Goal: Task Accomplishment & Management: Manage account settings

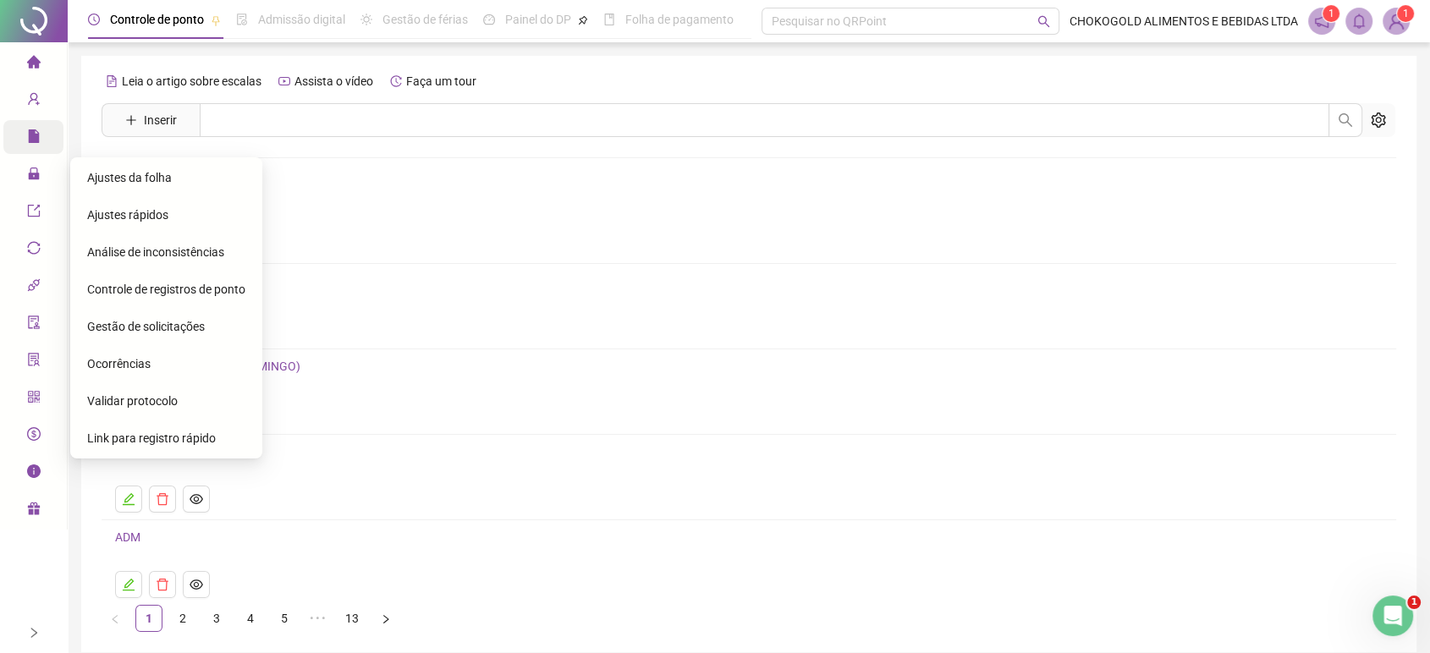
click at [132, 358] on span "Ocorrências" at bounding box center [118, 364] width 63 height 14
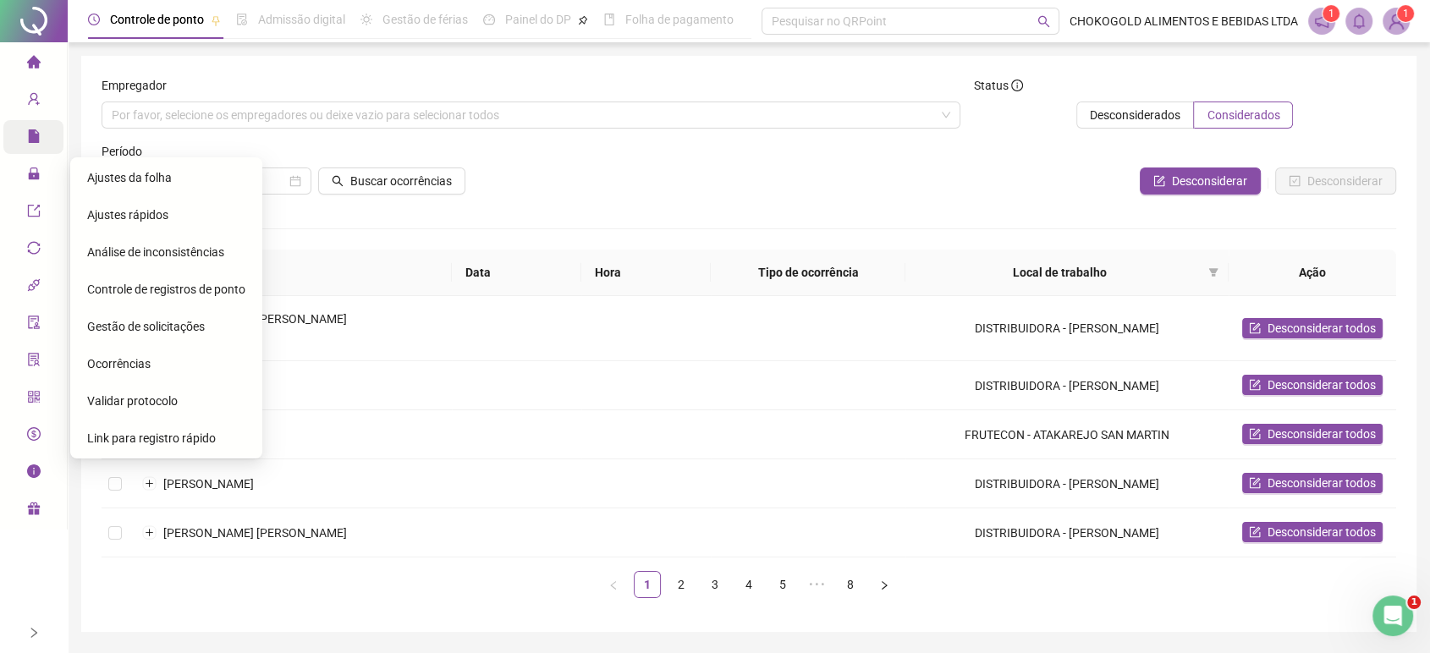
click at [136, 323] on span "Gestão de solicitações" at bounding box center [146, 327] width 118 height 14
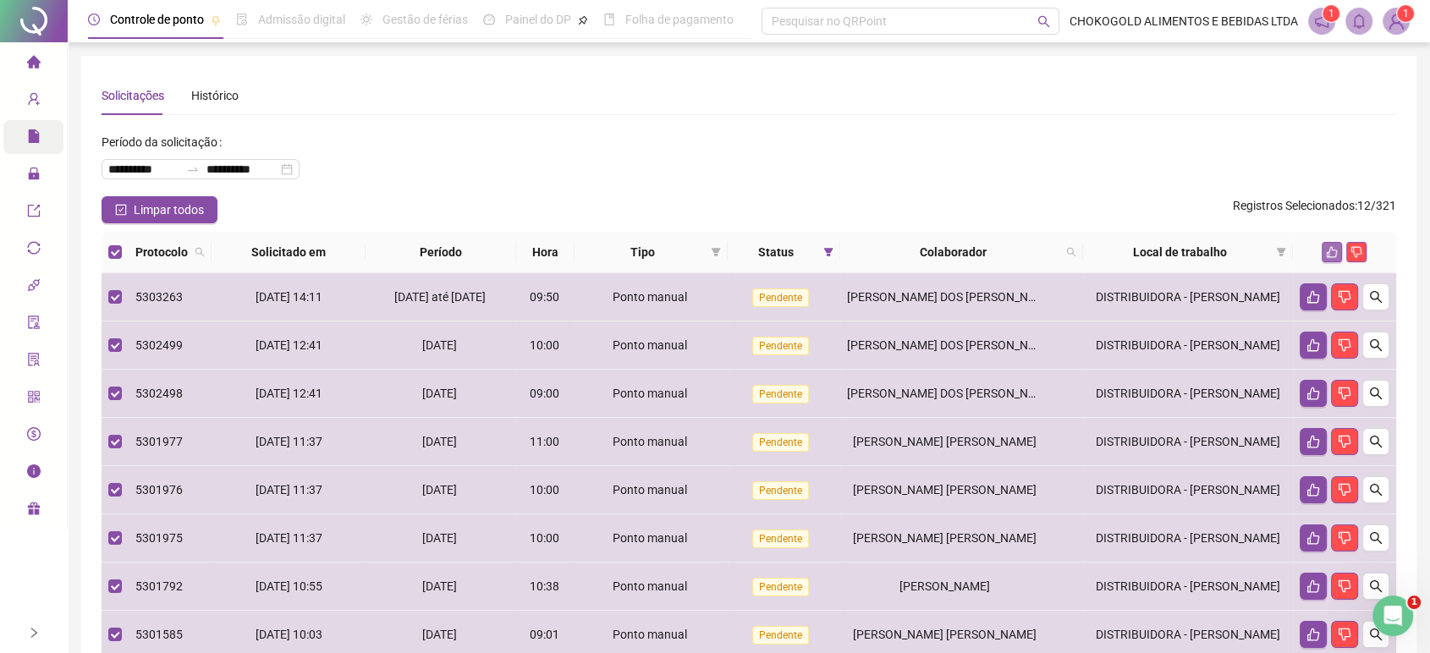
click at [1333, 246] on icon "like" at bounding box center [1332, 252] width 12 height 12
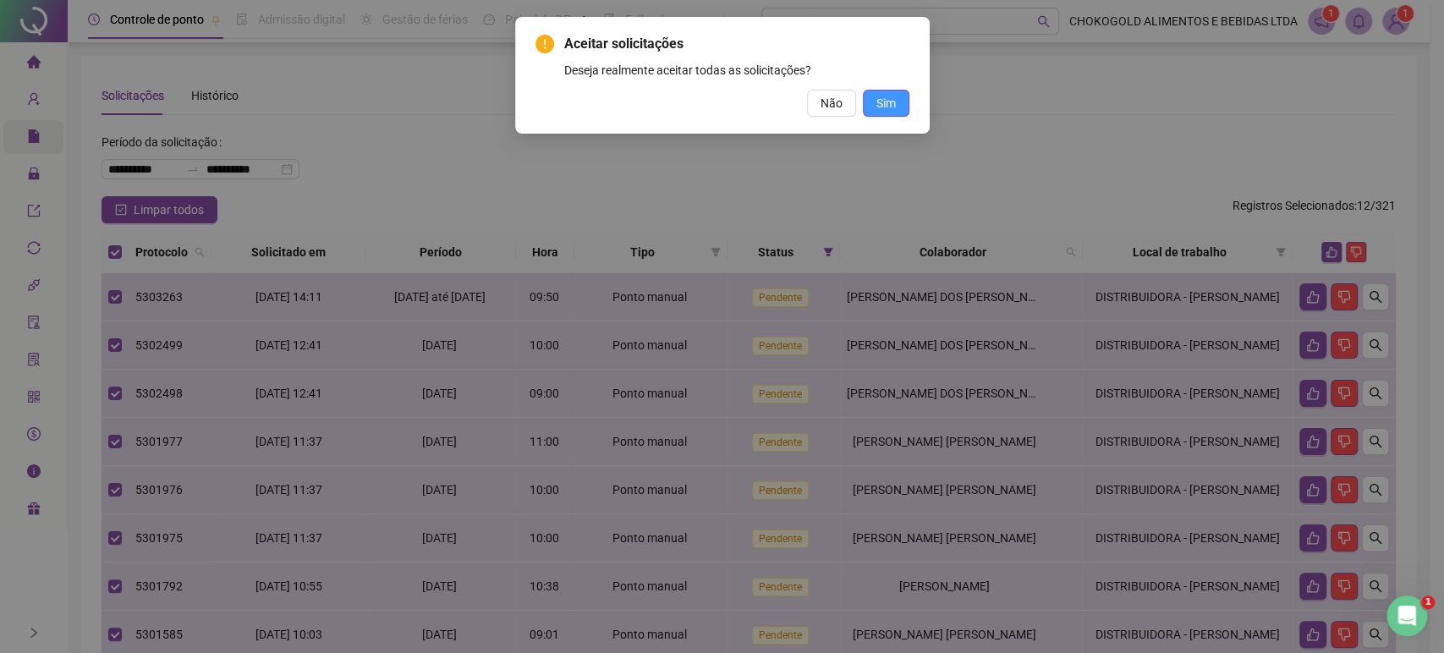
click at [878, 95] on span "Sim" at bounding box center [886, 103] width 19 height 19
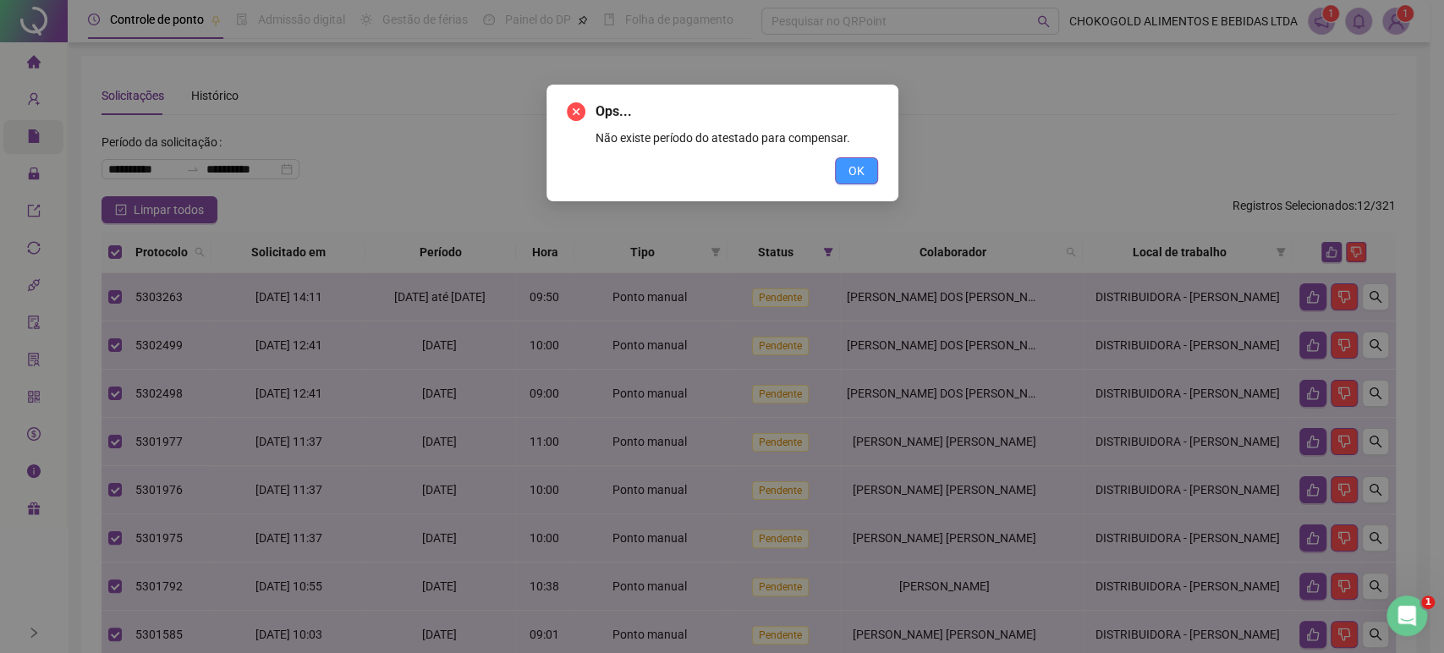
click at [859, 162] on span "OK" at bounding box center [857, 171] width 16 height 19
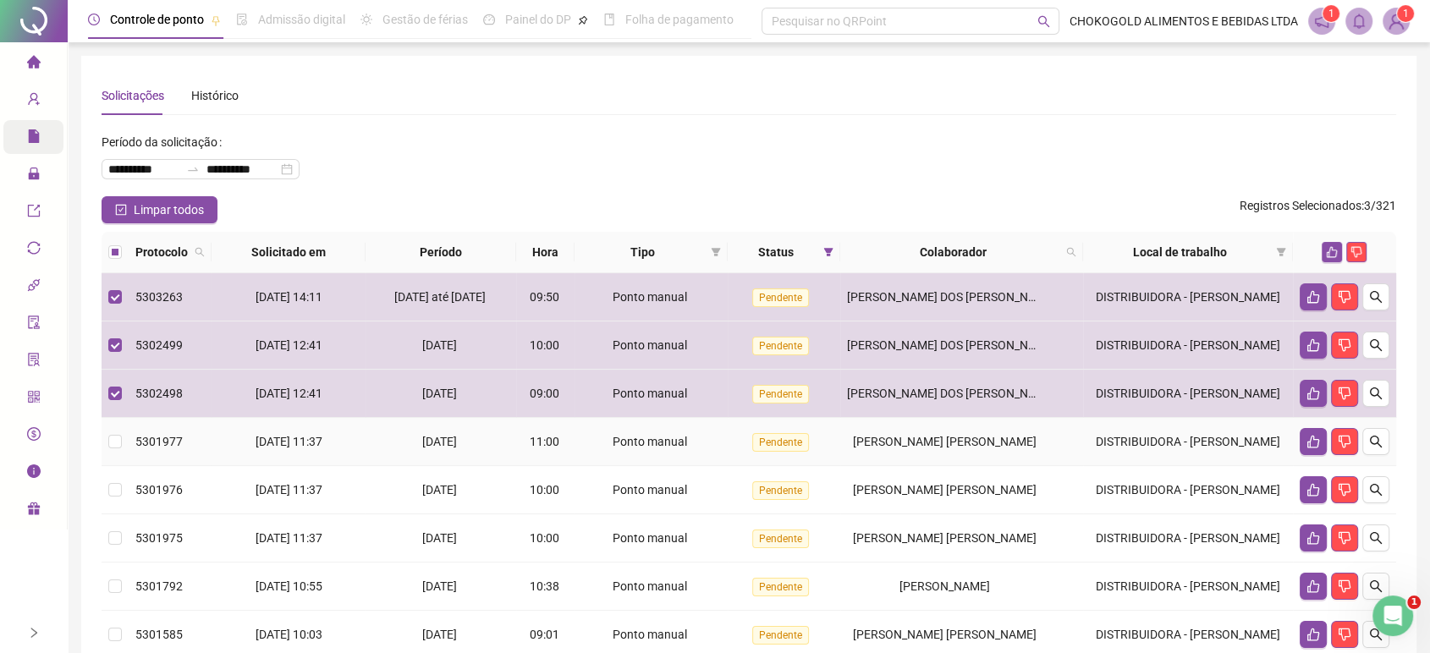
click at [115, 440] on td at bounding box center [115, 442] width 27 height 48
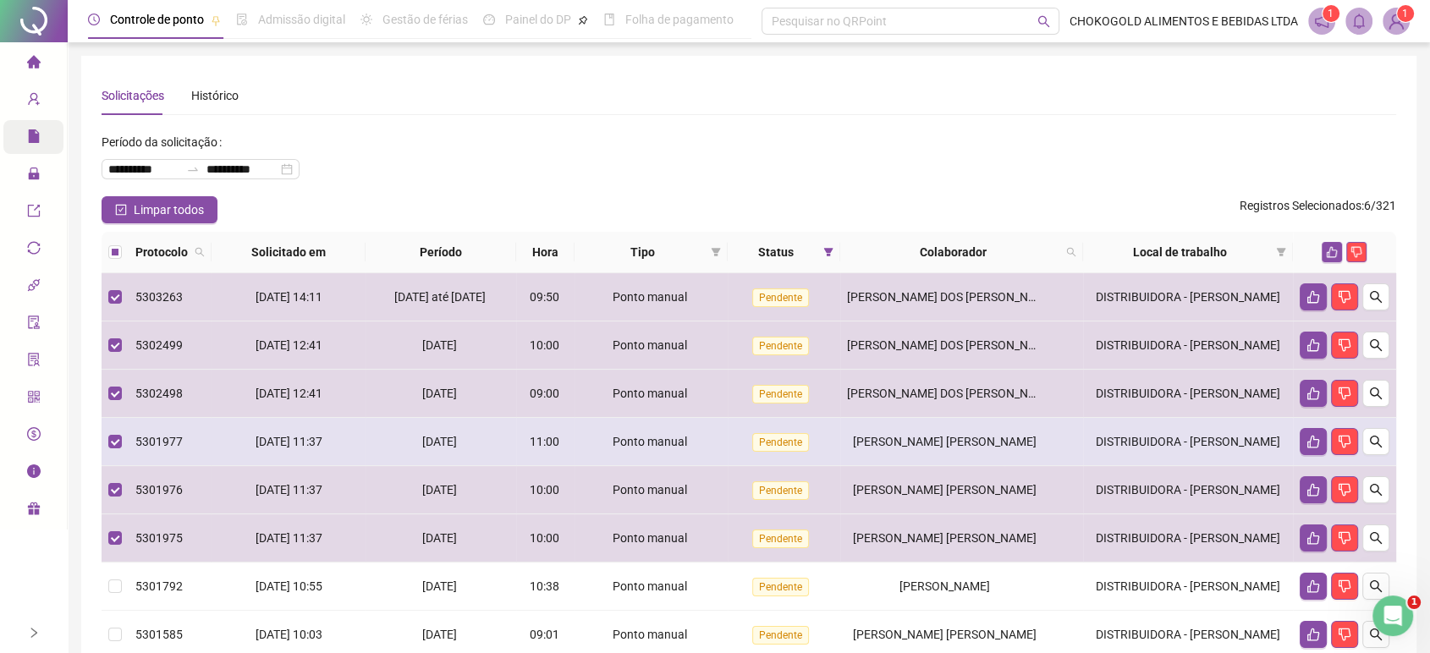
scroll to position [94, 0]
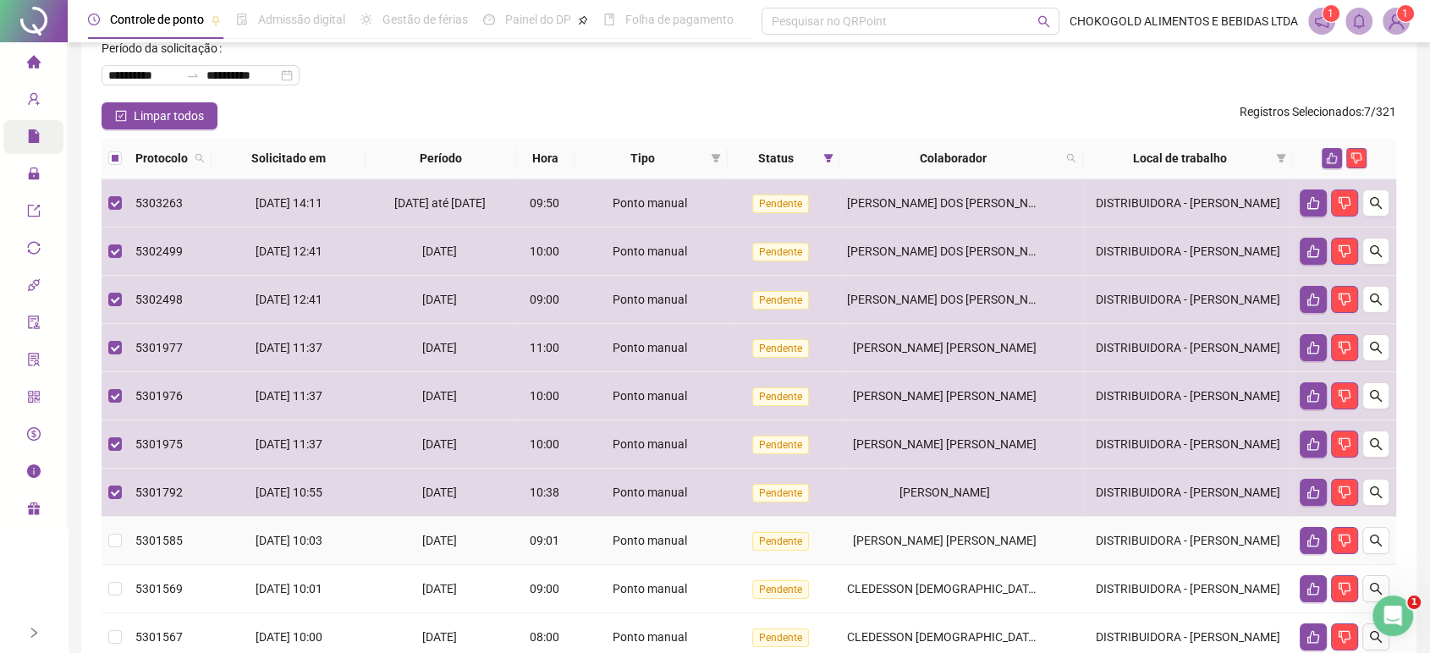
click at [108, 560] on td at bounding box center [115, 541] width 27 height 48
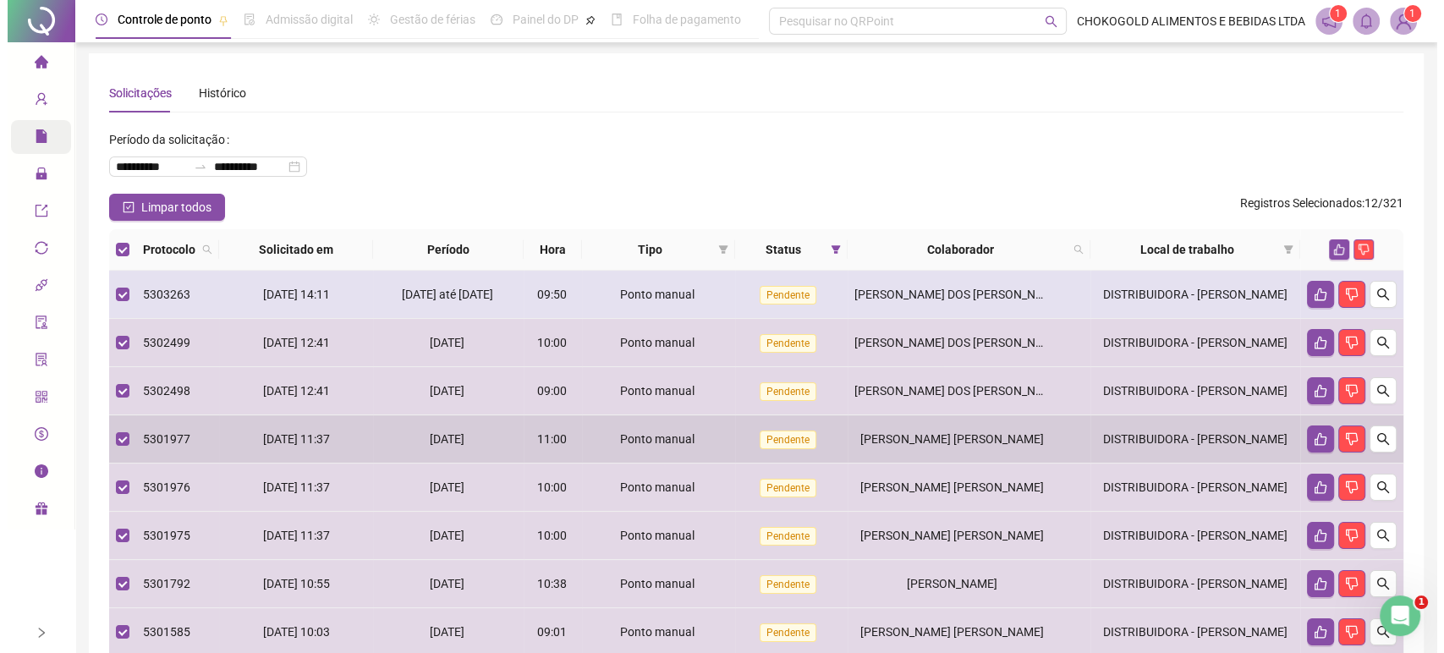
scroll to position [0, 0]
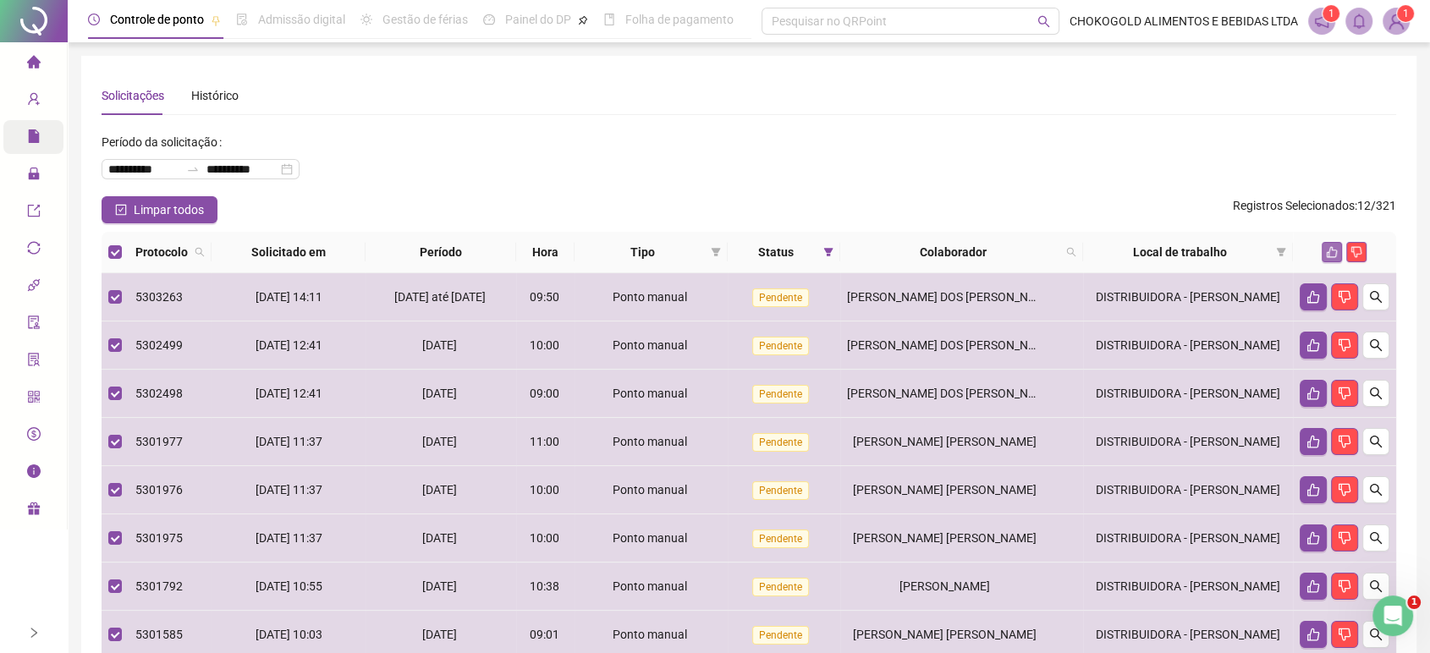
click at [1327, 251] on icon "like" at bounding box center [1332, 252] width 12 height 12
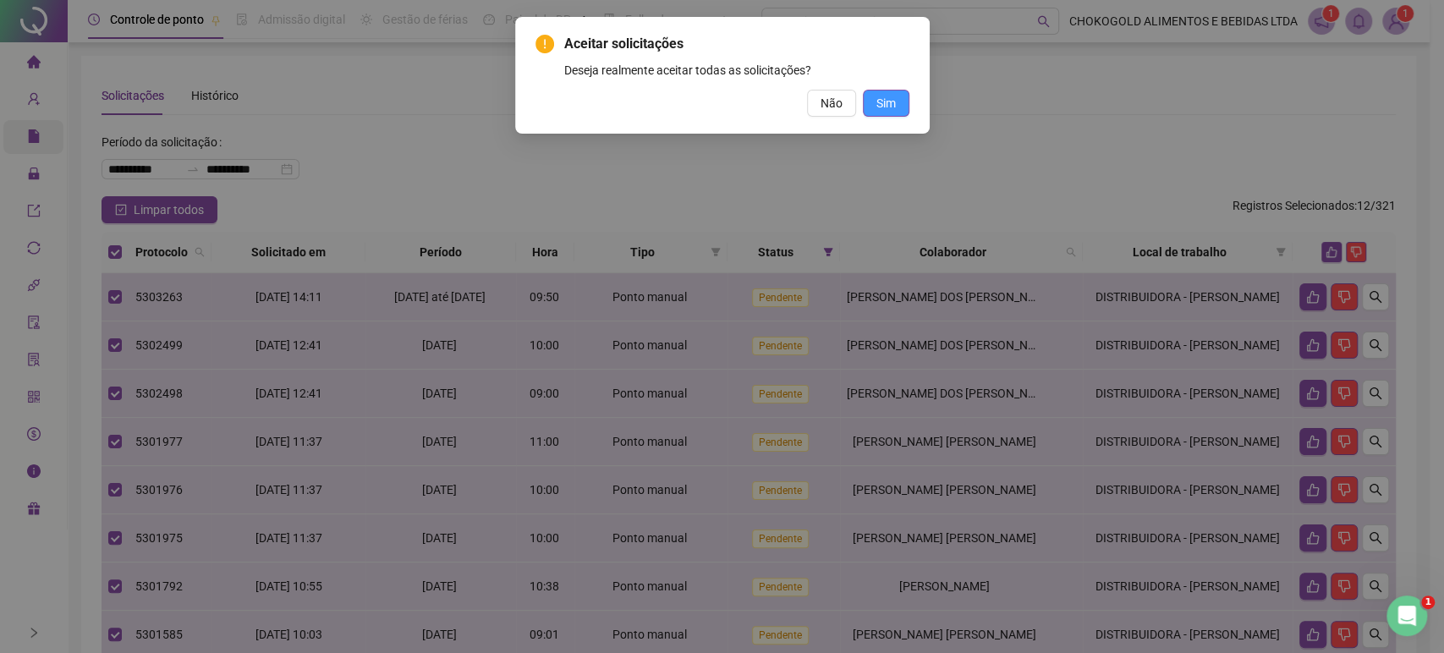
click at [905, 100] on button "Sim" at bounding box center [886, 103] width 47 height 27
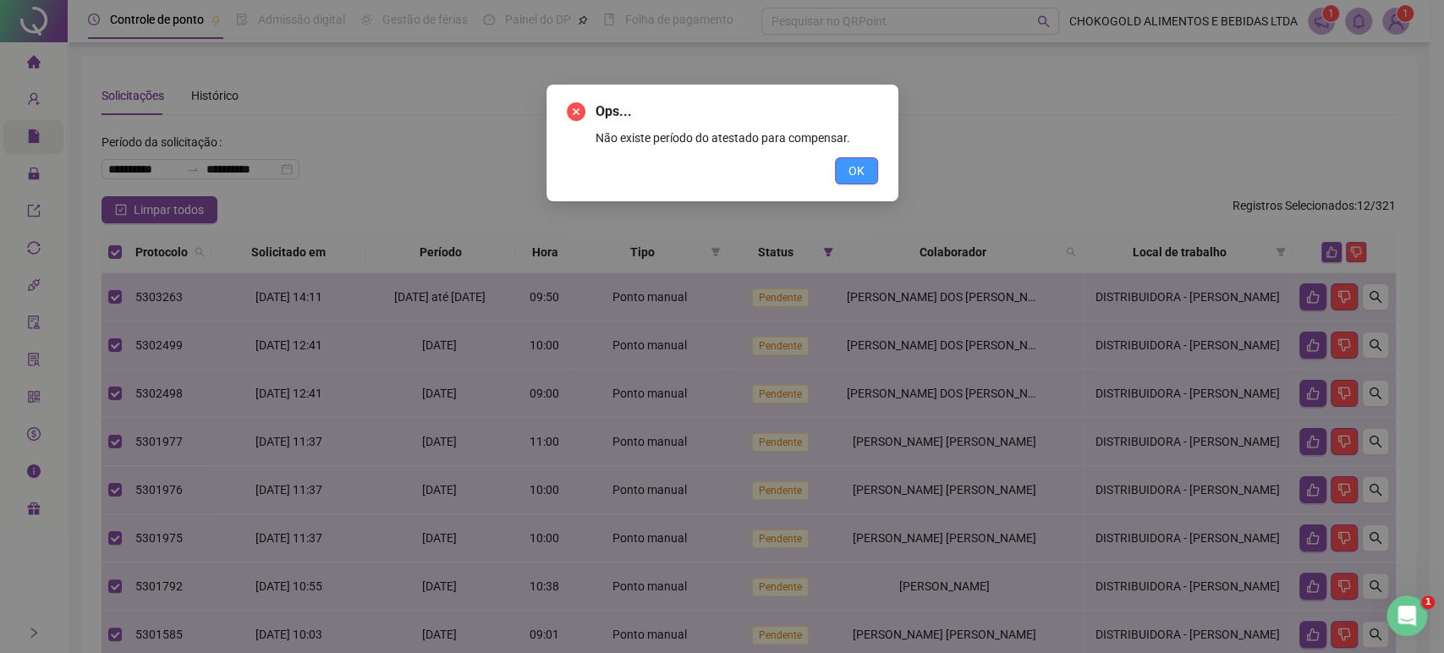
click at [854, 179] on span "OK" at bounding box center [857, 171] width 16 height 19
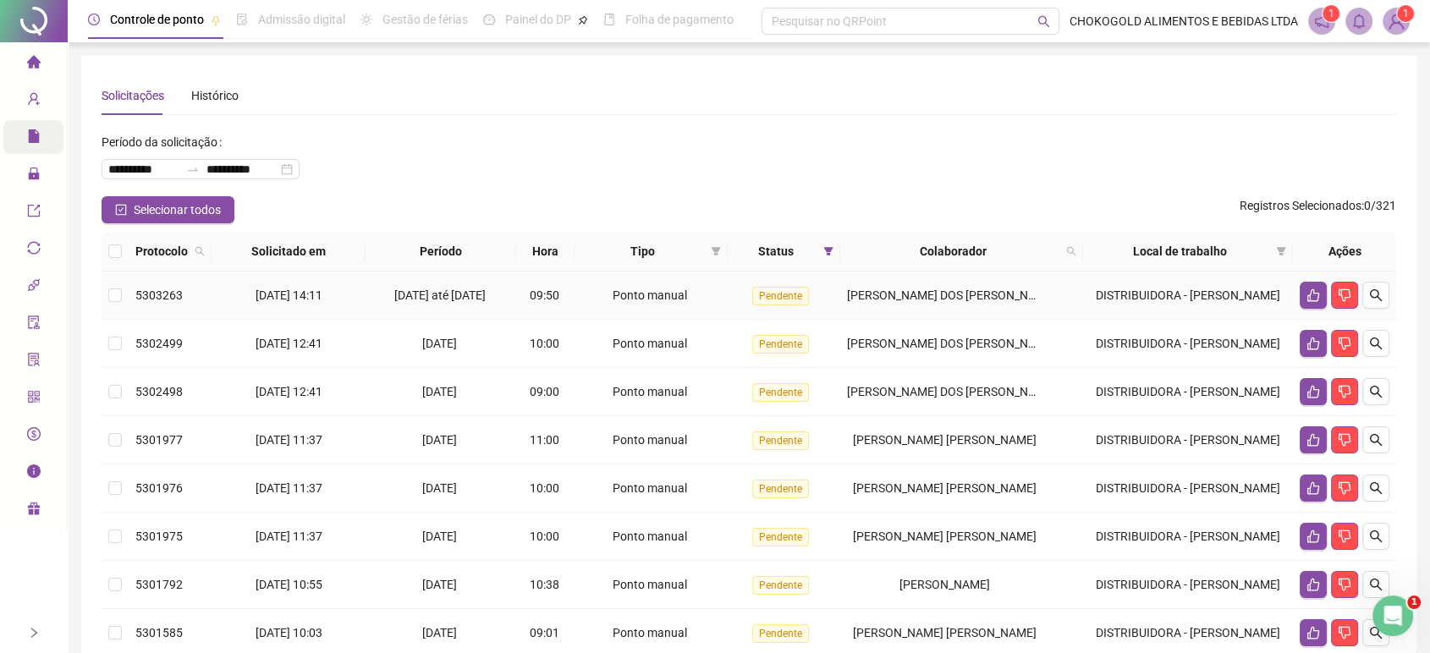
click at [107, 300] on td at bounding box center [115, 296] width 27 height 48
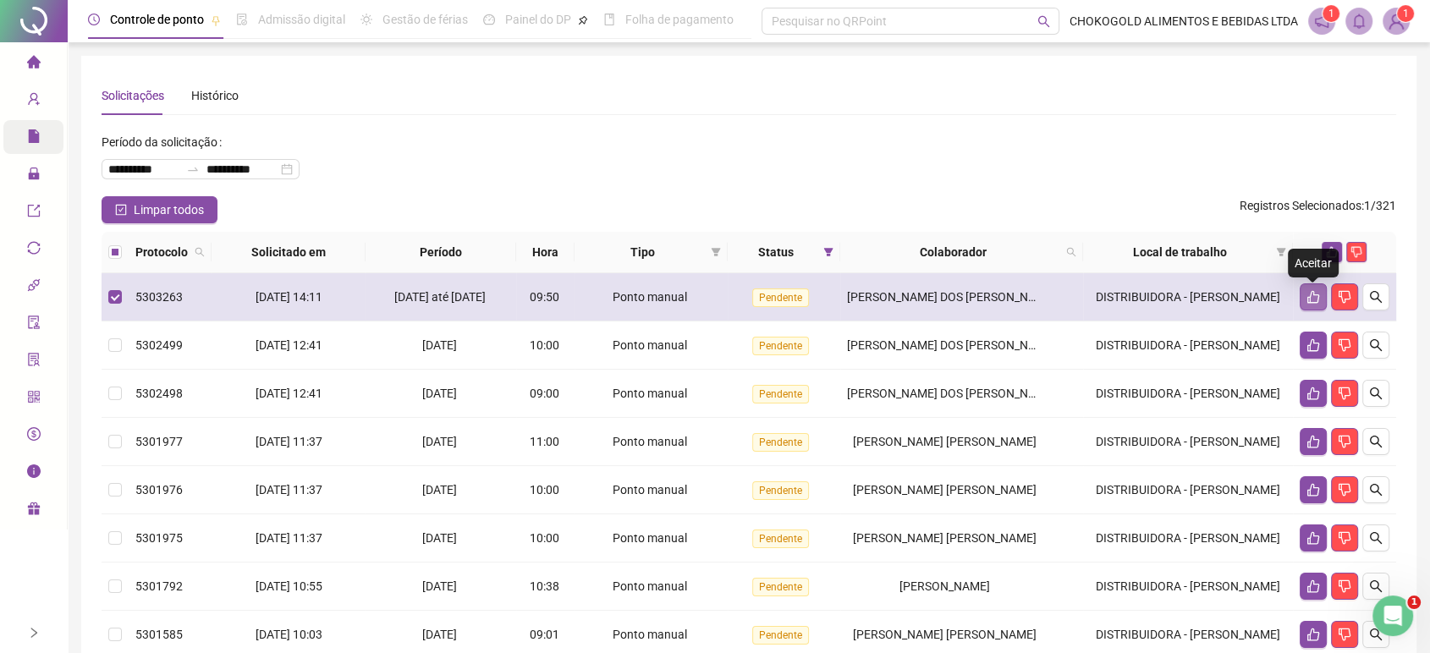
click at [1309, 299] on icon "like" at bounding box center [1314, 297] width 14 height 14
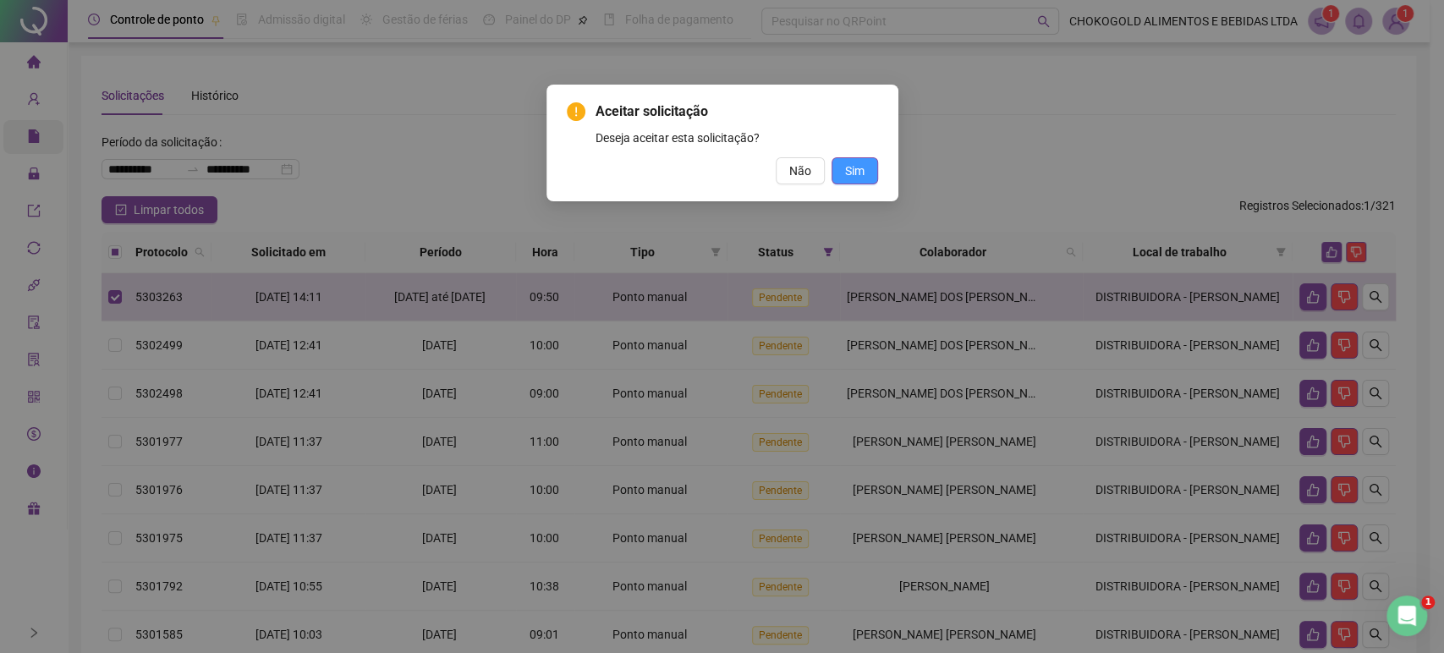
click at [865, 173] on button "Sim" at bounding box center [855, 170] width 47 height 27
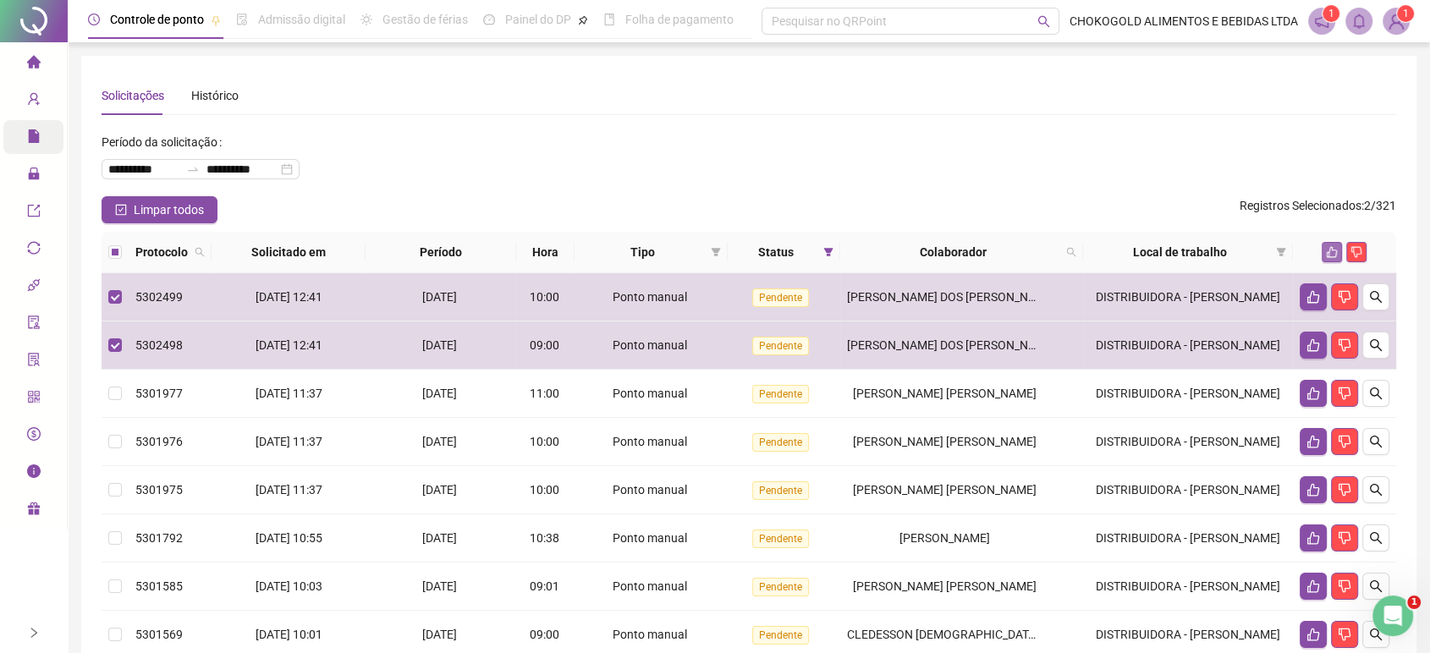
click at [1327, 250] on icon "like" at bounding box center [1332, 252] width 12 height 12
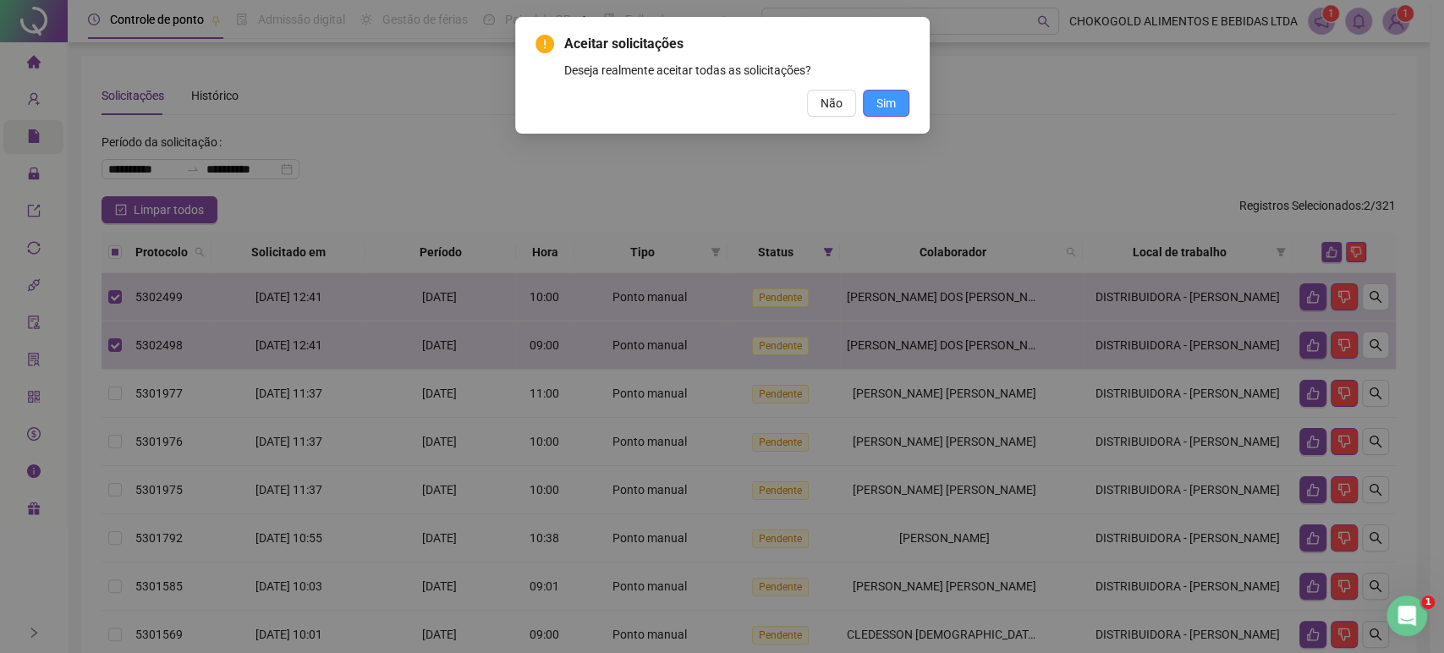
click at [885, 104] on span "Sim" at bounding box center [886, 103] width 19 height 19
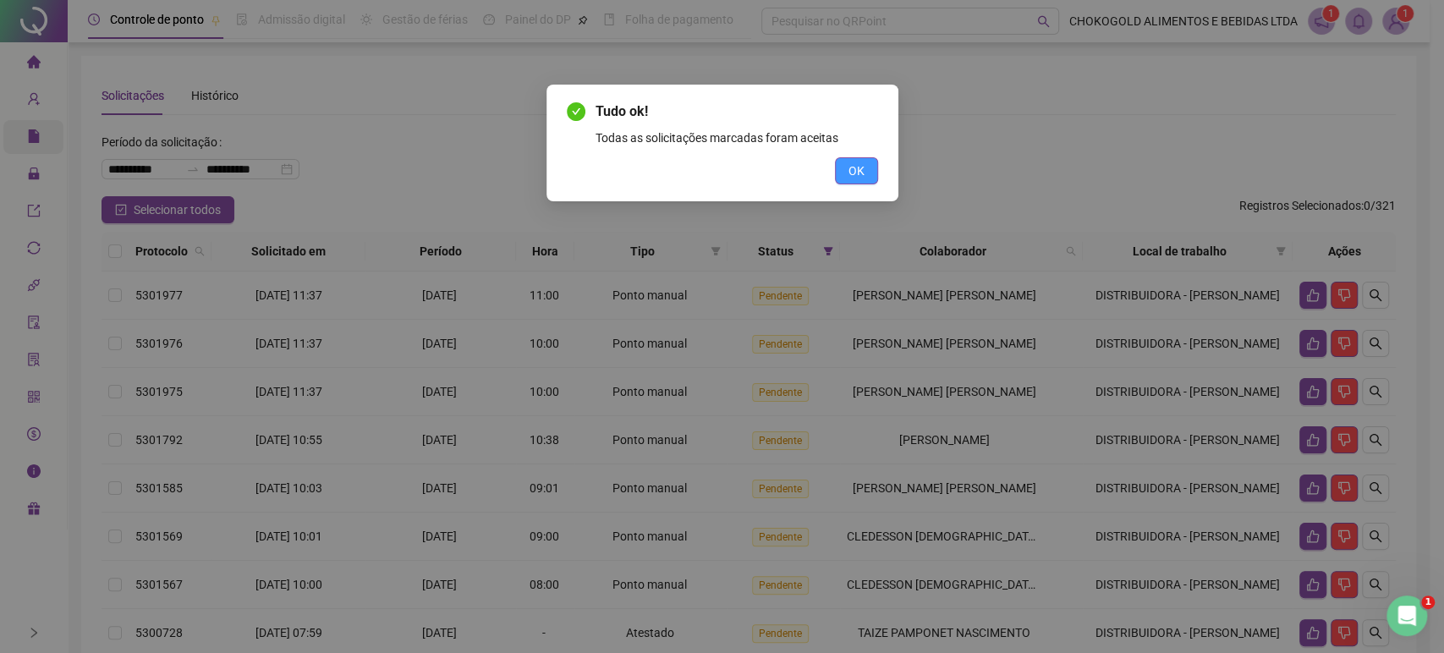
click at [867, 175] on button "OK" at bounding box center [856, 170] width 43 height 27
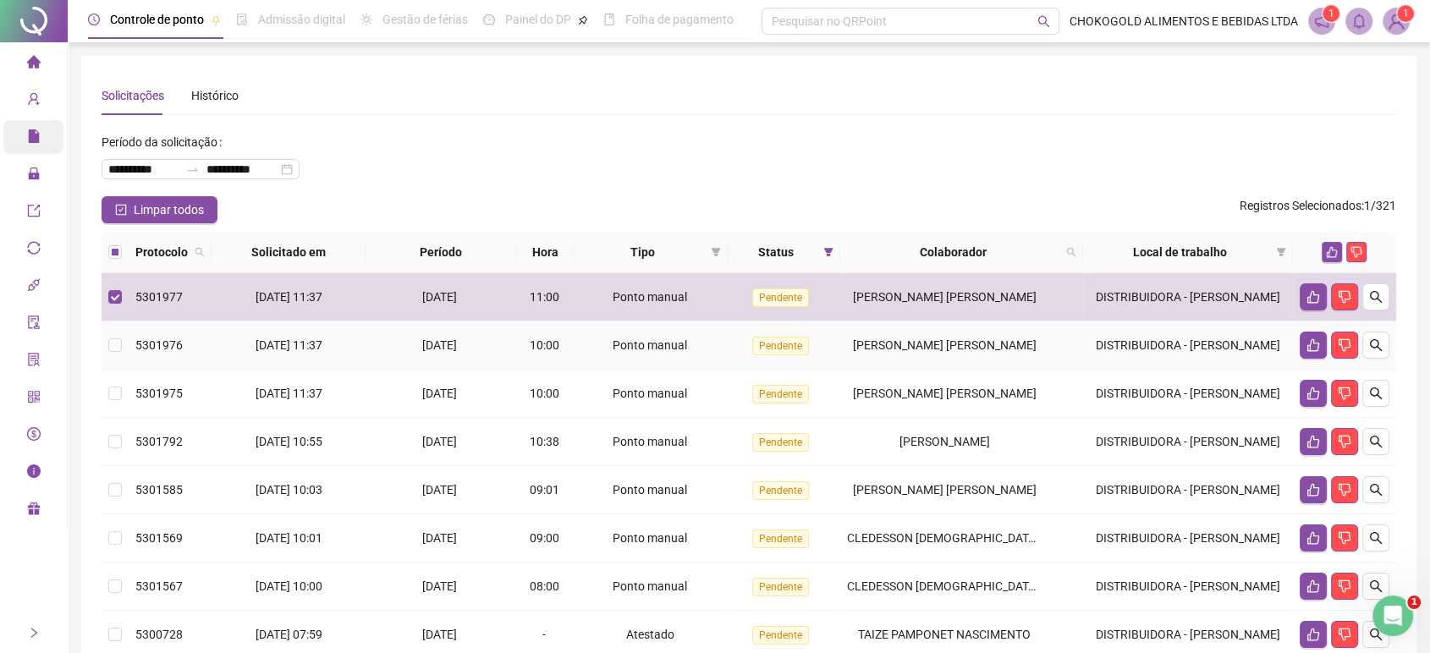
click at [122, 348] on td at bounding box center [115, 346] width 27 height 48
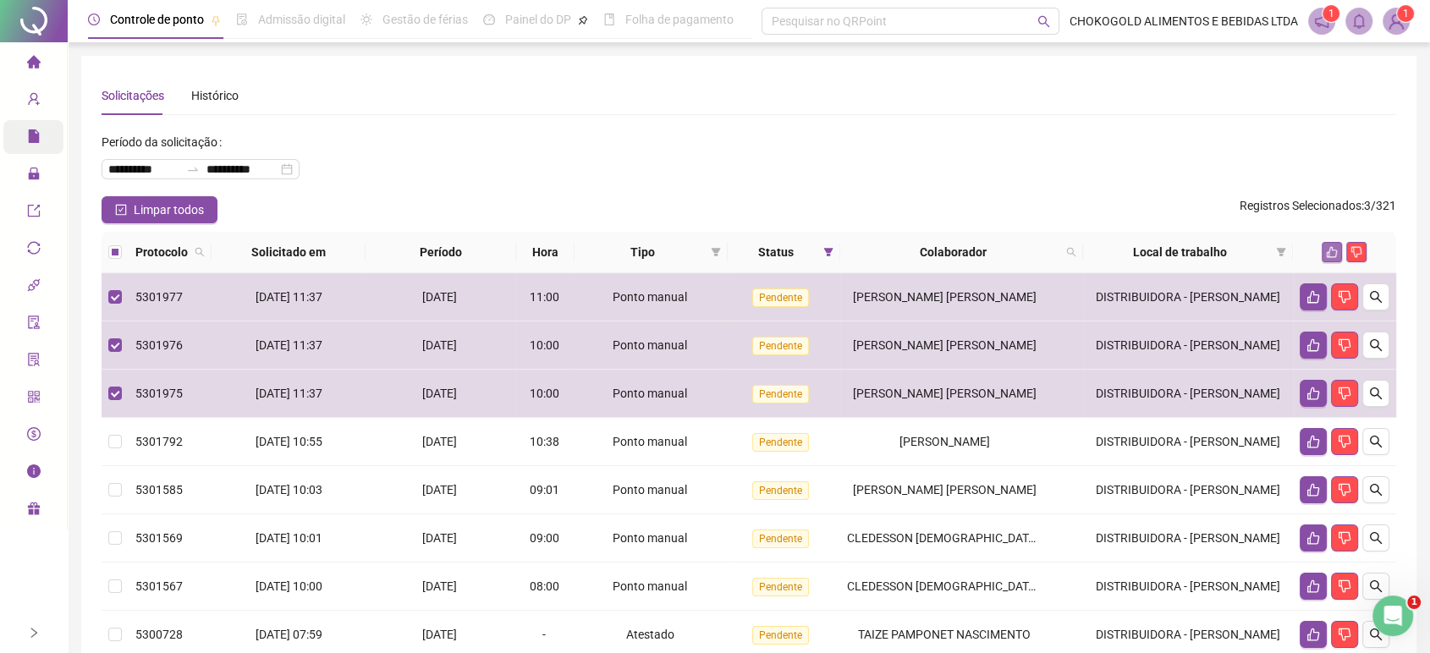
click at [1329, 256] on icon "like" at bounding box center [1332, 252] width 11 height 11
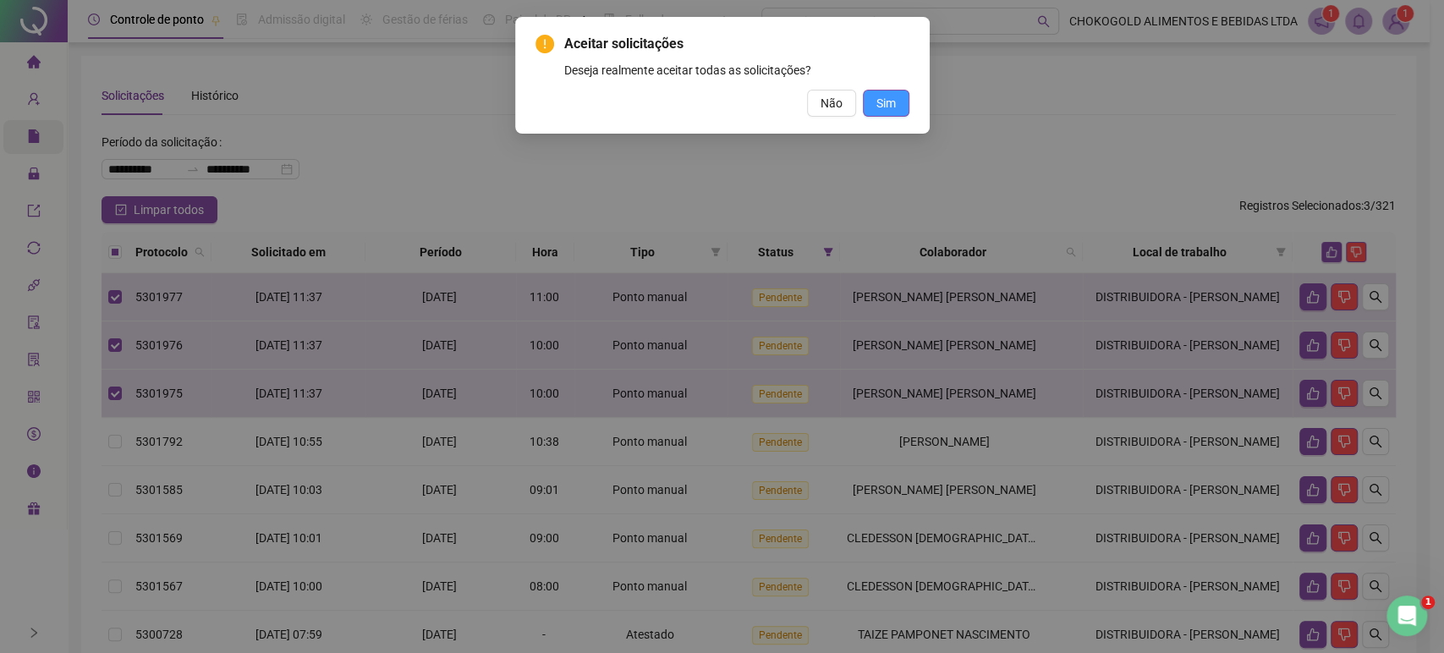
click at [892, 102] on span "Sim" at bounding box center [886, 103] width 19 height 19
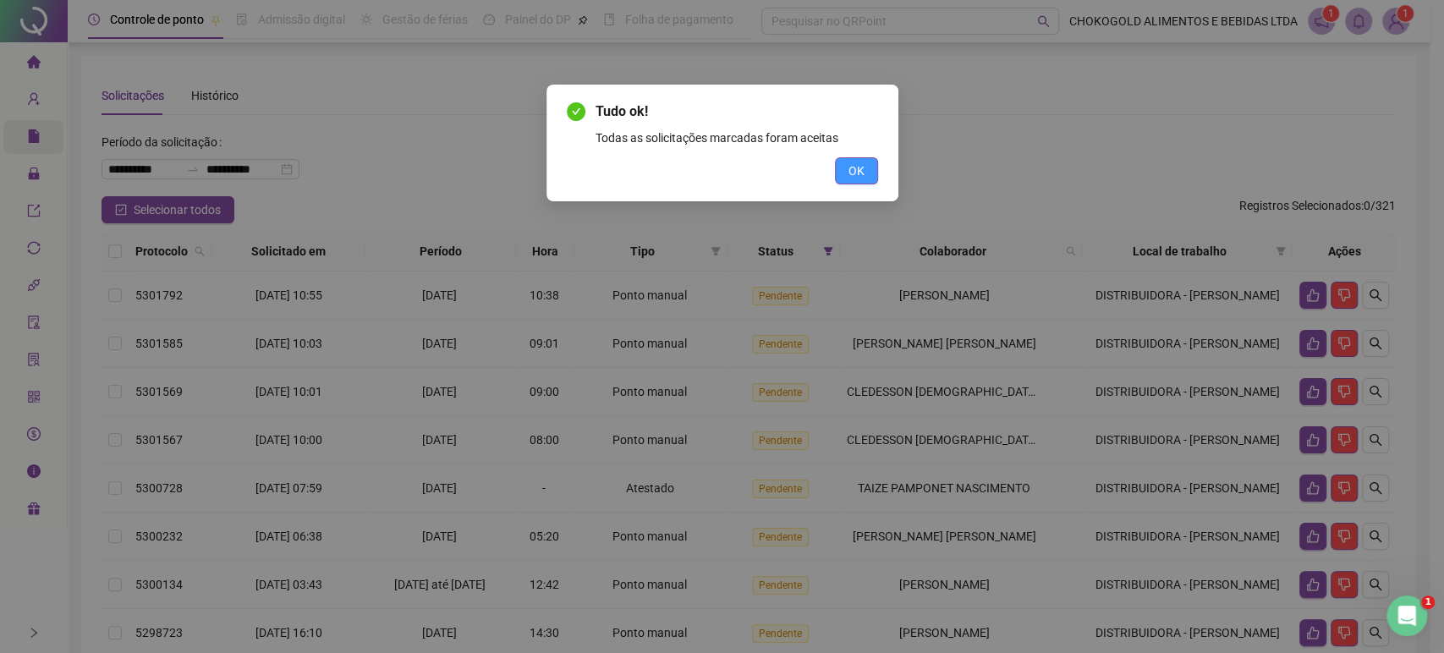
click at [850, 174] on span "OK" at bounding box center [857, 171] width 16 height 19
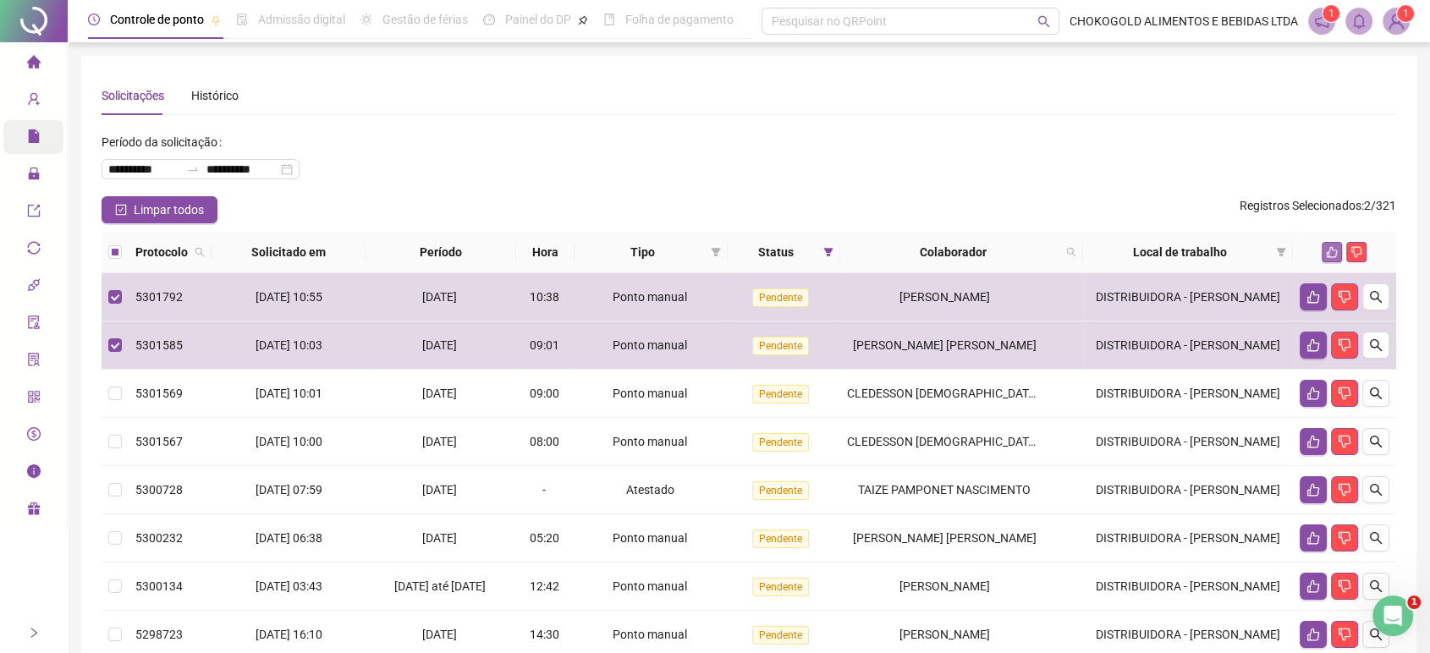
click at [1327, 253] on icon "like" at bounding box center [1332, 252] width 11 height 11
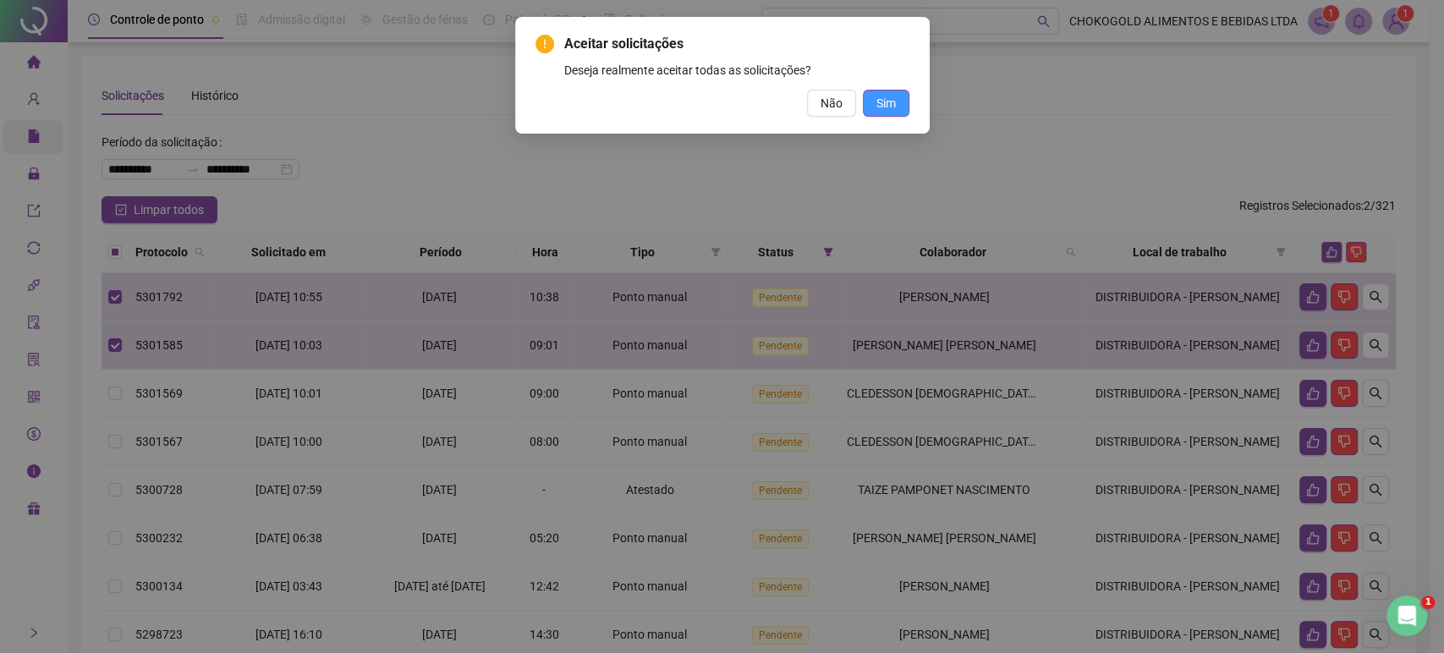
click at [893, 112] on span "Sim" at bounding box center [886, 103] width 19 height 19
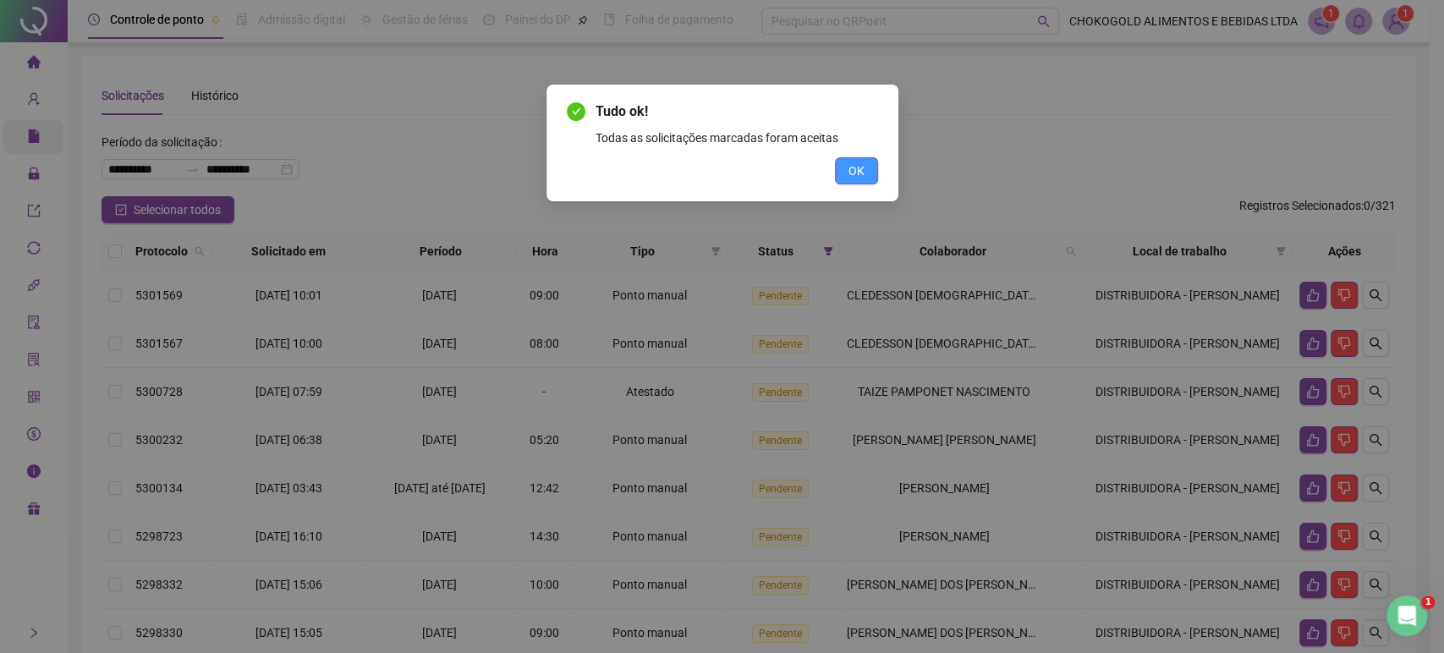
click at [852, 179] on span "OK" at bounding box center [857, 171] width 16 height 19
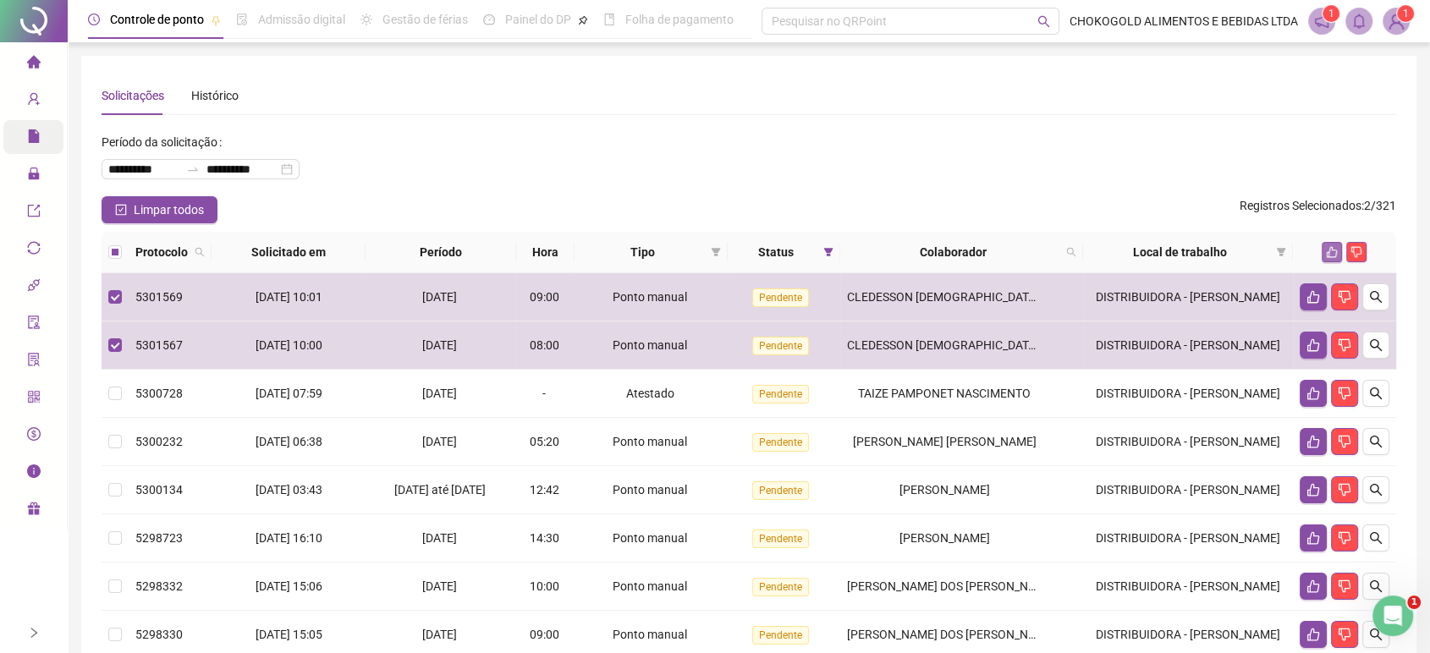
click at [1330, 255] on icon "like" at bounding box center [1332, 252] width 12 height 12
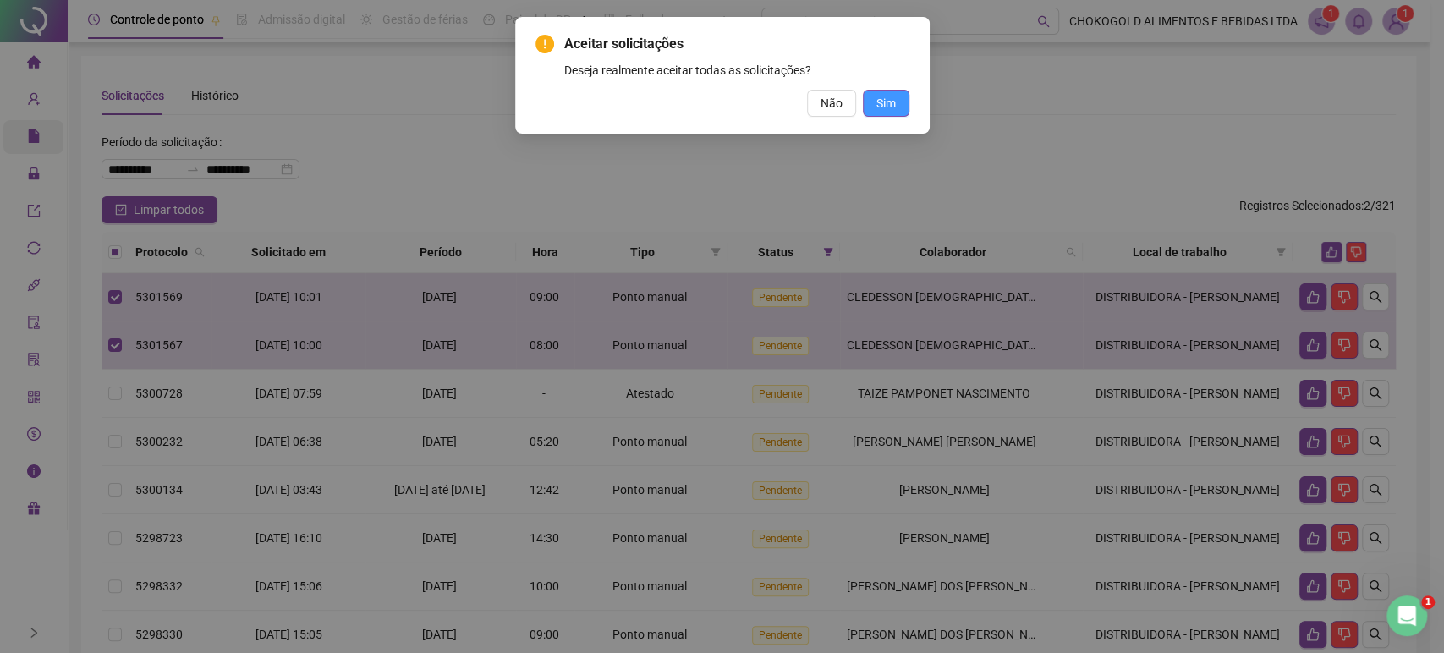
click at [907, 107] on button "Sim" at bounding box center [886, 103] width 47 height 27
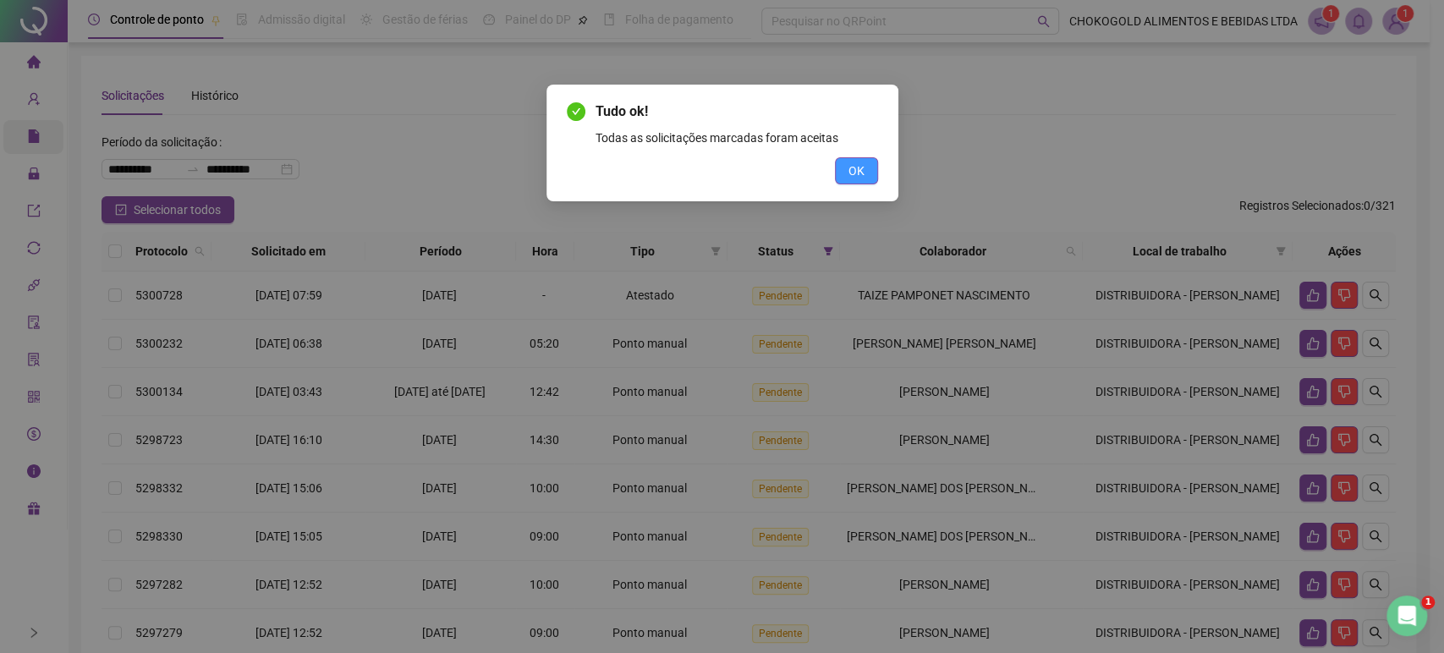
click at [837, 168] on button "OK" at bounding box center [856, 170] width 43 height 27
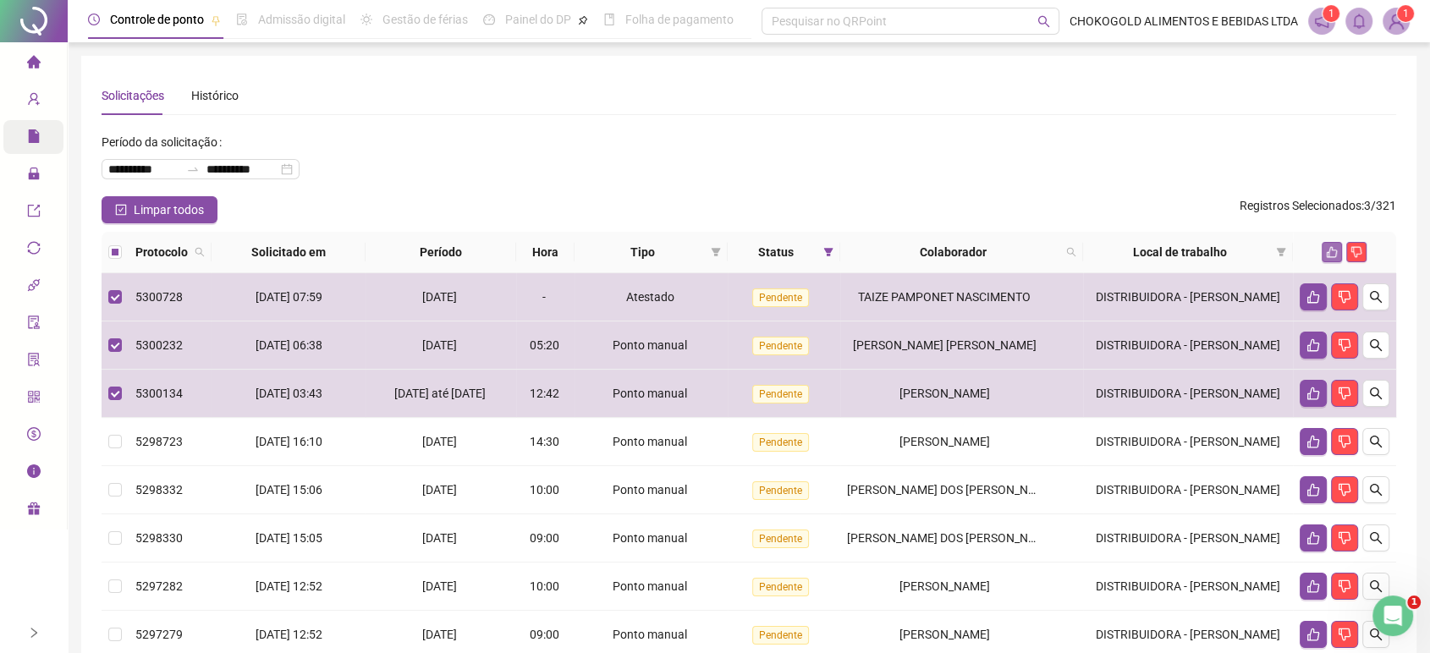
click at [1329, 251] on icon "like" at bounding box center [1332, 252] width 11 height 11
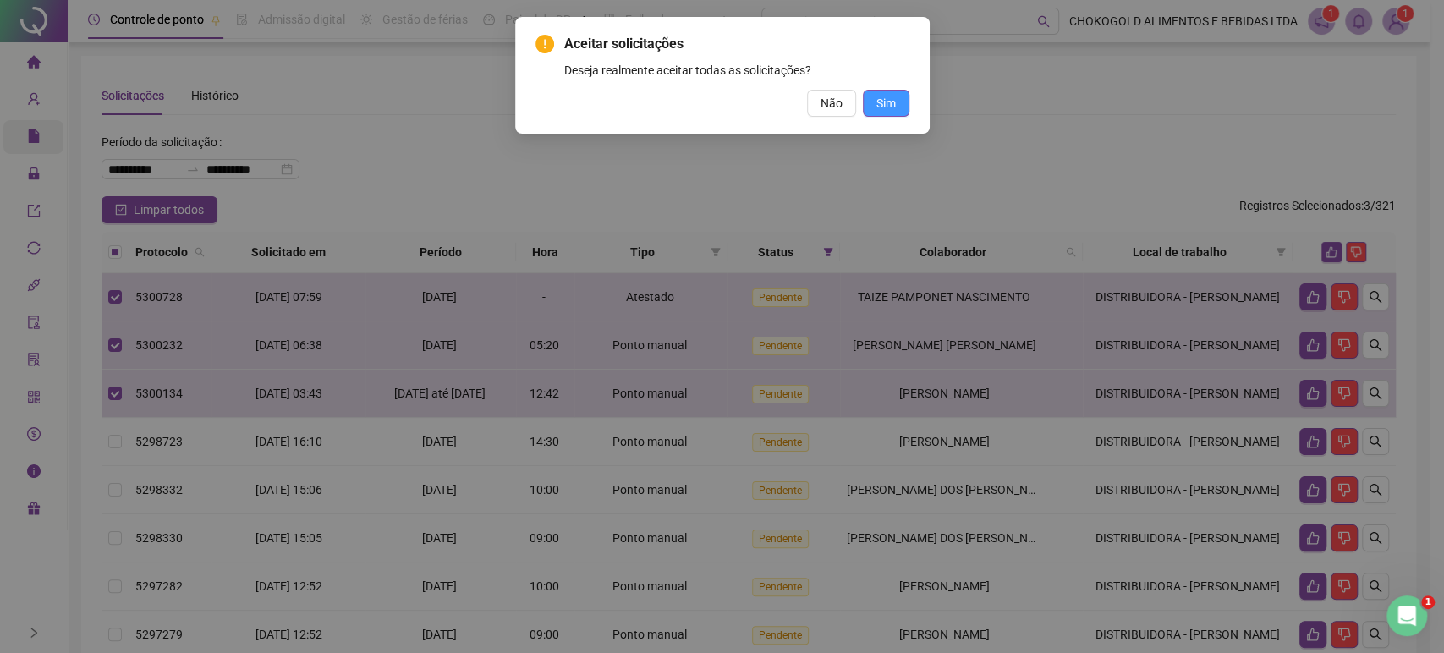
click at [902, 111] on button "Sim" at bounding box center [886, 103] width 47 height 27
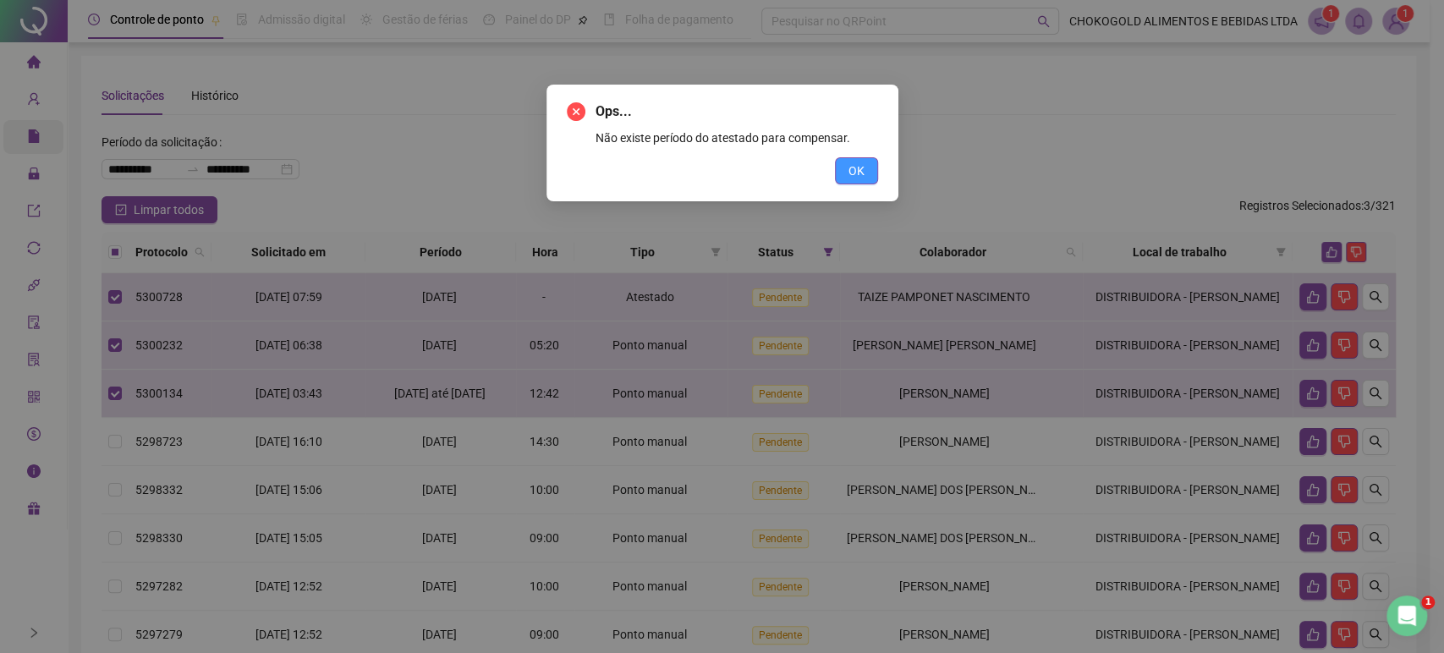
click at [853, 162] on span "OK" at bounding box center [857, 171] width 16 height 19
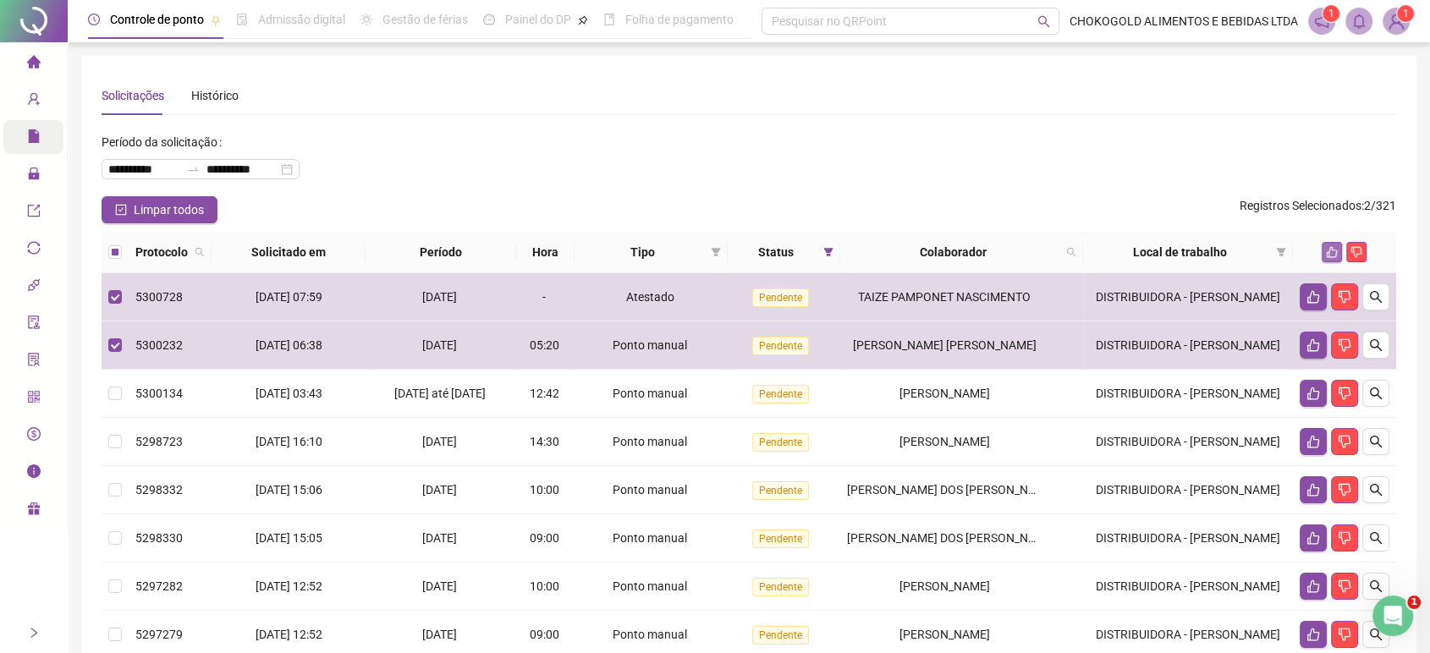
click at [1329, 255] on icon "like" at bounding box center [1332, 252] width 12 height 12
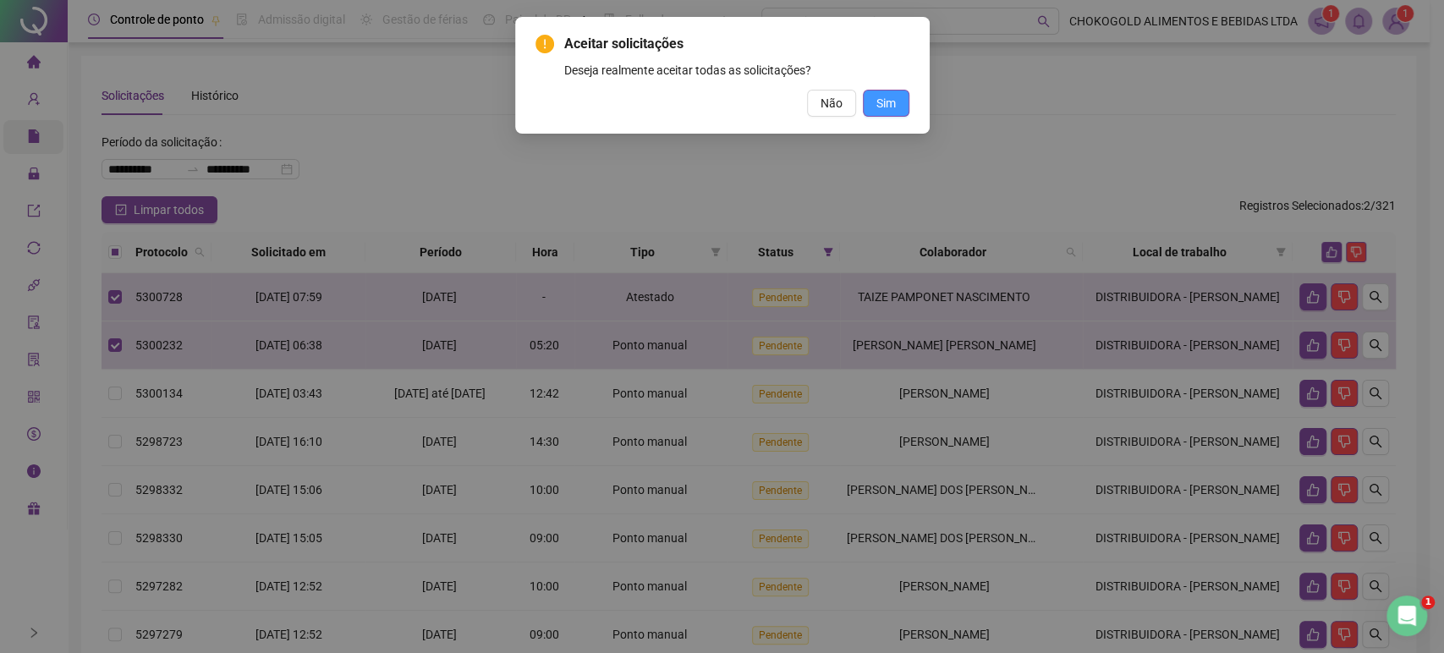
click at [889, 114] on button "Sim" at bounding box center [886, 103] width 47 height 27
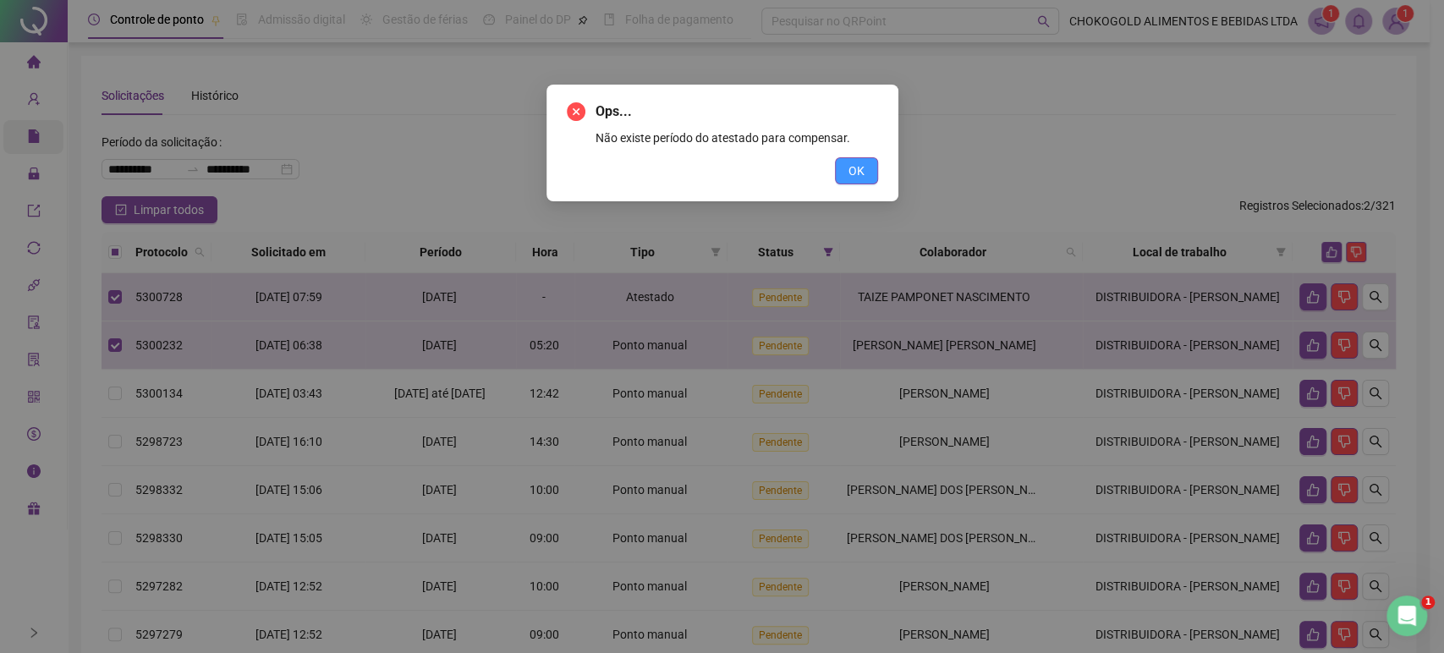
click at [867, 168] on button "OK" at bounding box center [856, 170] width 43 height 27
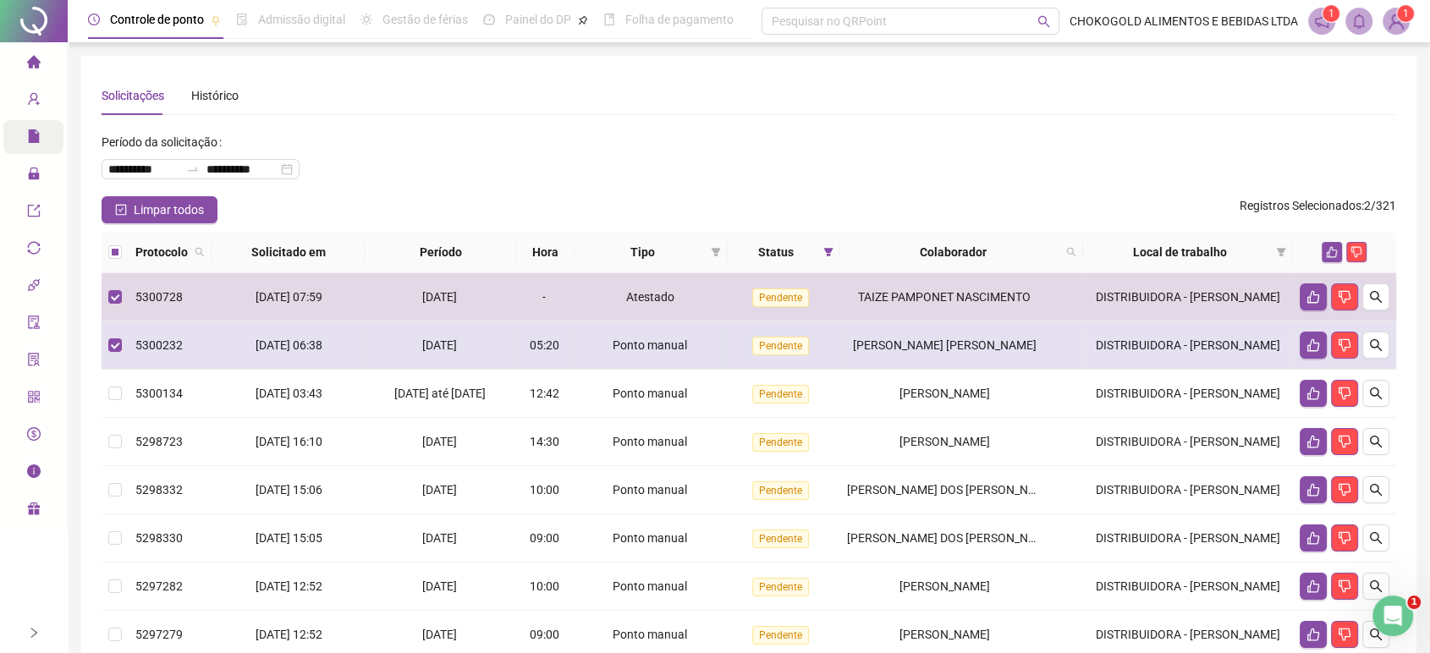
click at [105, 343] on td at bounding box center [115, 346] width 27 height 48
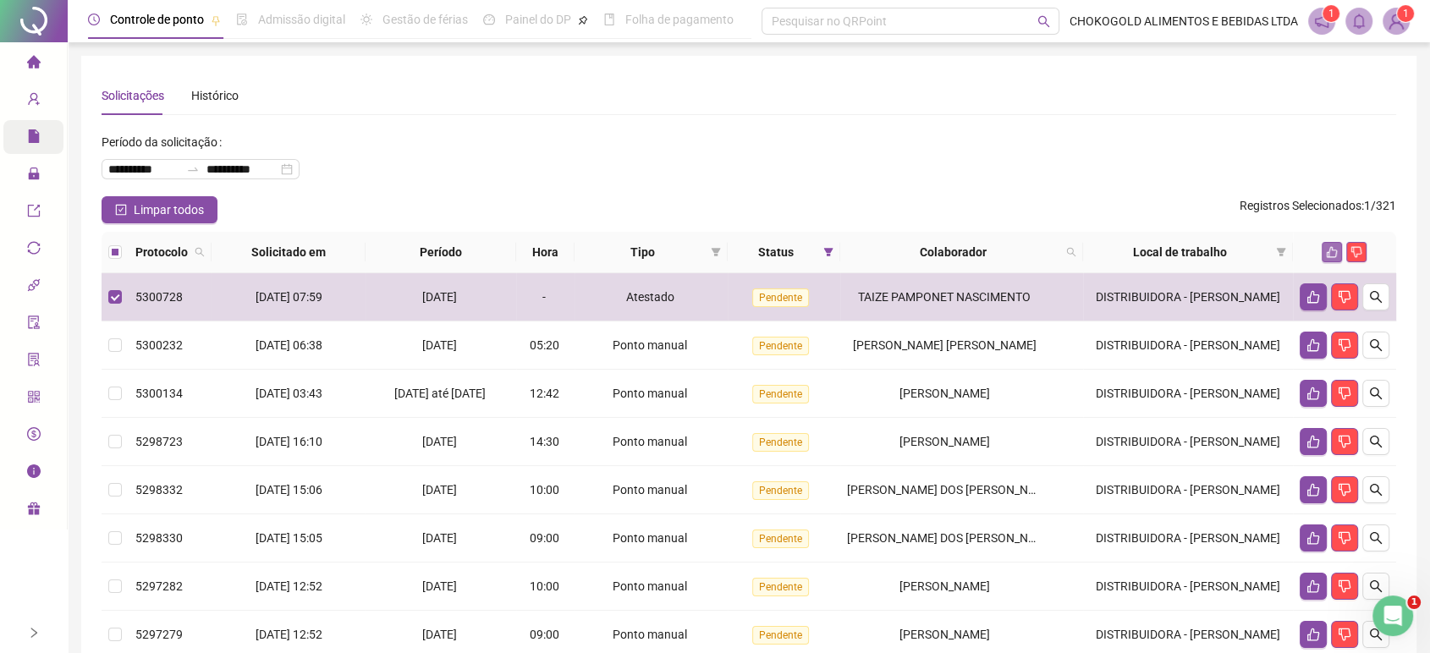
click at [1334, 250] on icon "like" at bounding box center [1332, 252] width 12 height 12
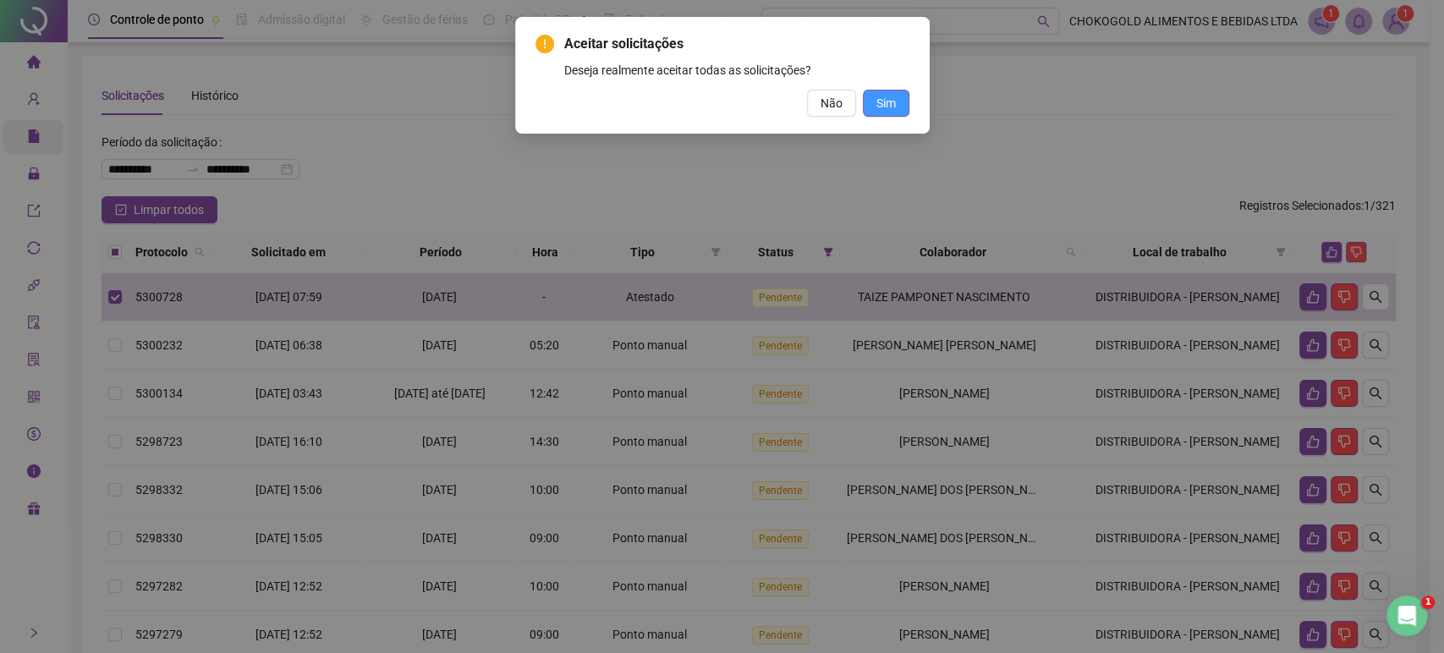
click at [895, 98] on button "Sim" at bounding box center [886, 103] width 47 height 27
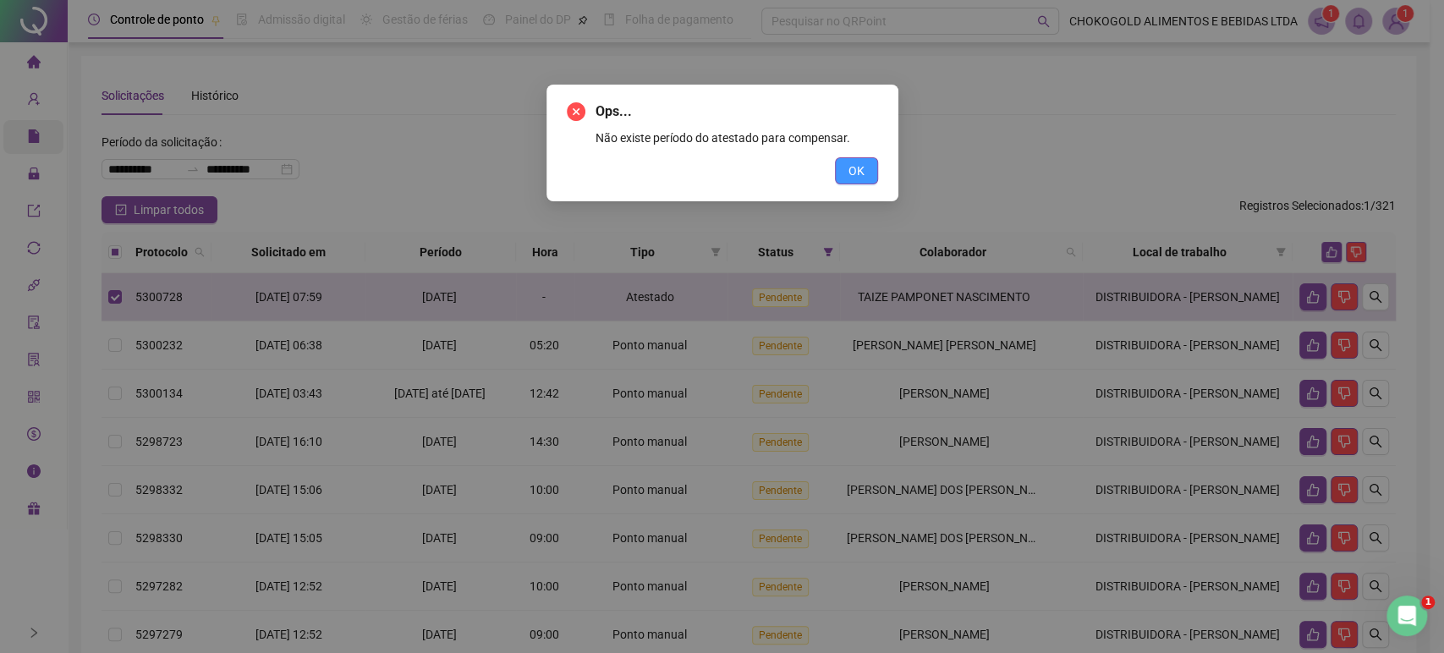
click at [867, 171] on button "OK" at bounding box center [856, 170] width 43 height 27
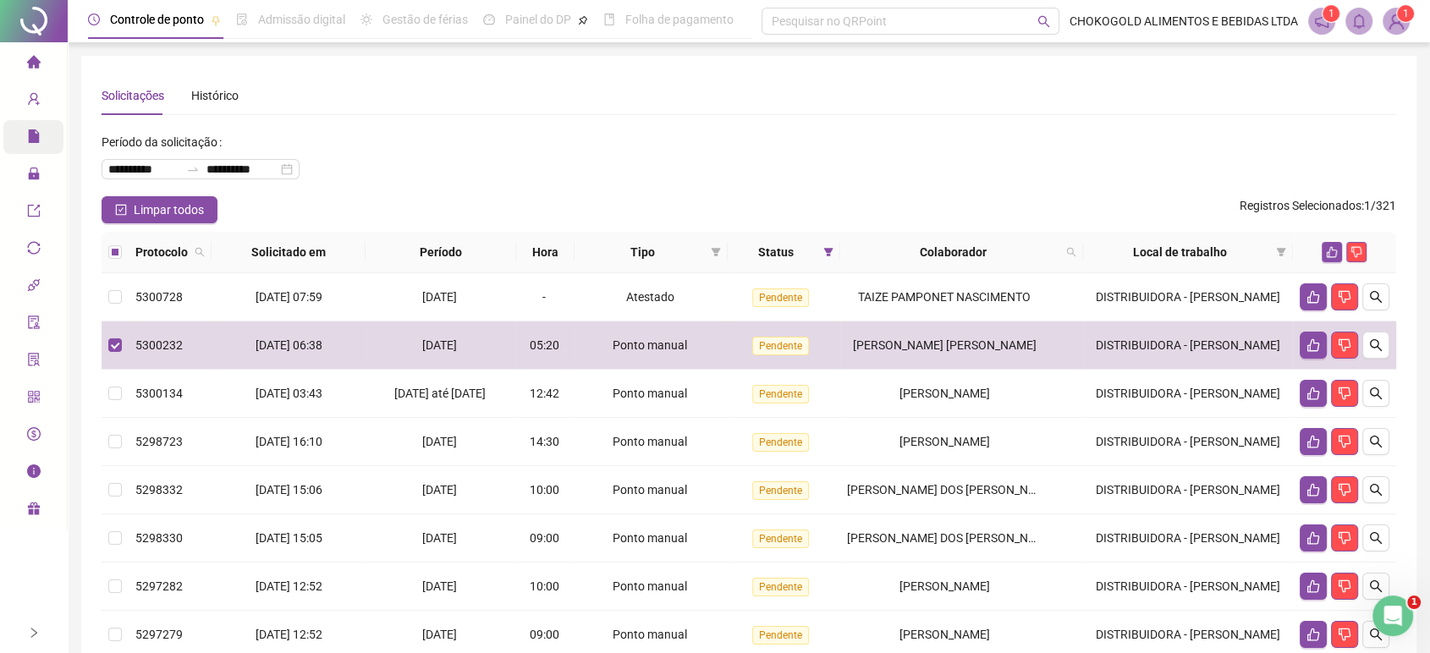
click at [113, 243] on label at bounding box center [115, 252] width 14 height 19
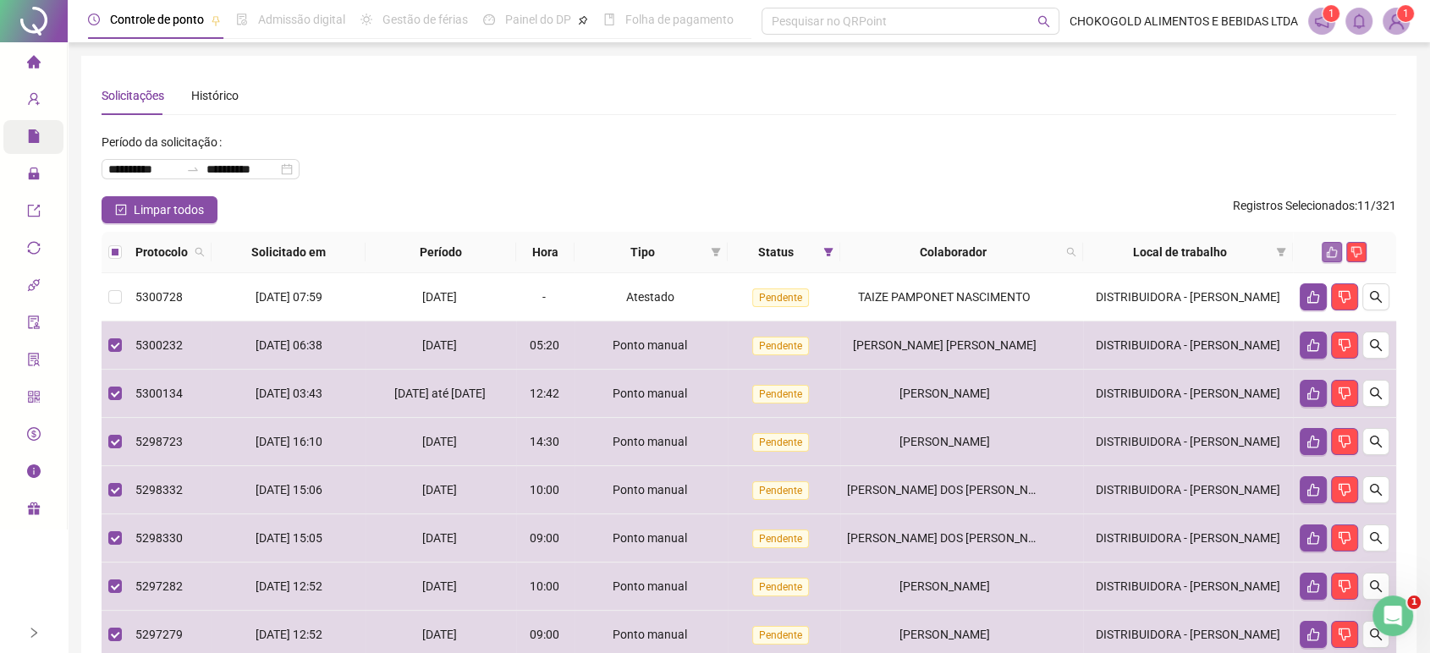
click at [1324, 256] on button "button" at bounding box center [1332, 252] width 20 height 20
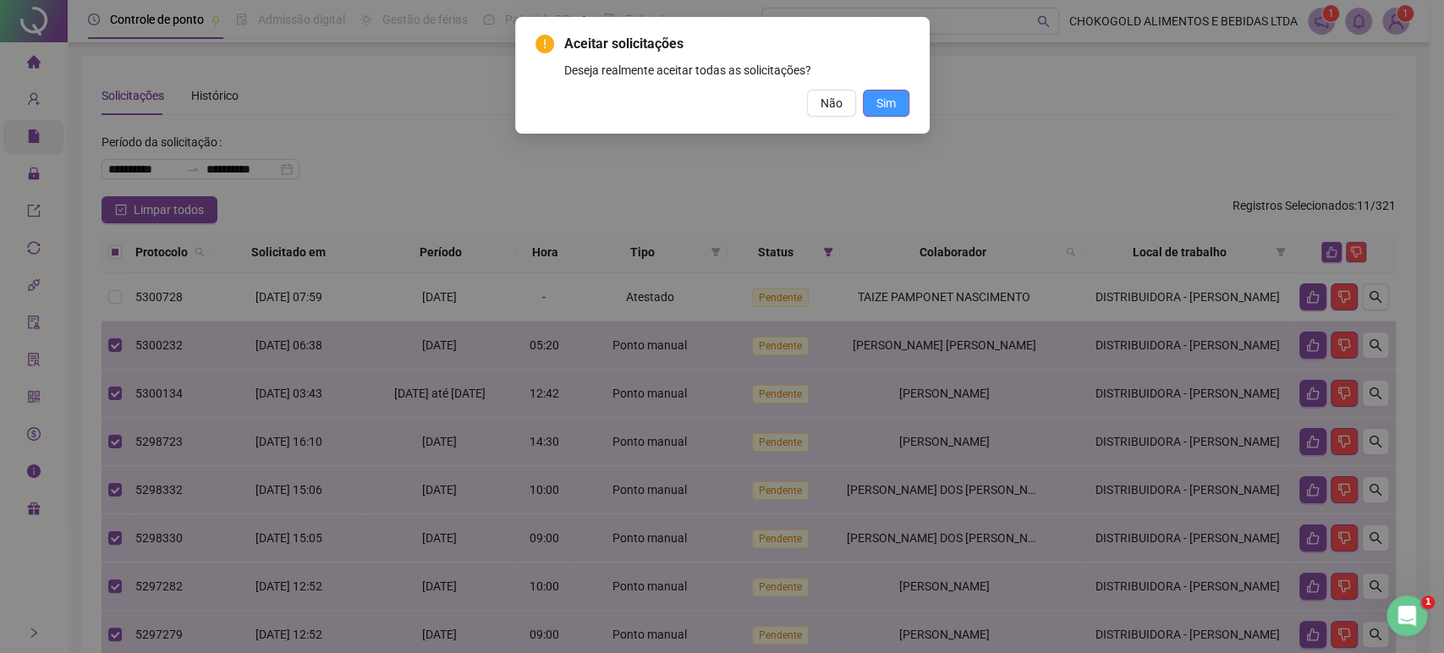
click at [883, 103] on span "Sim" at bounding box center [886, 103] width 19 height 19
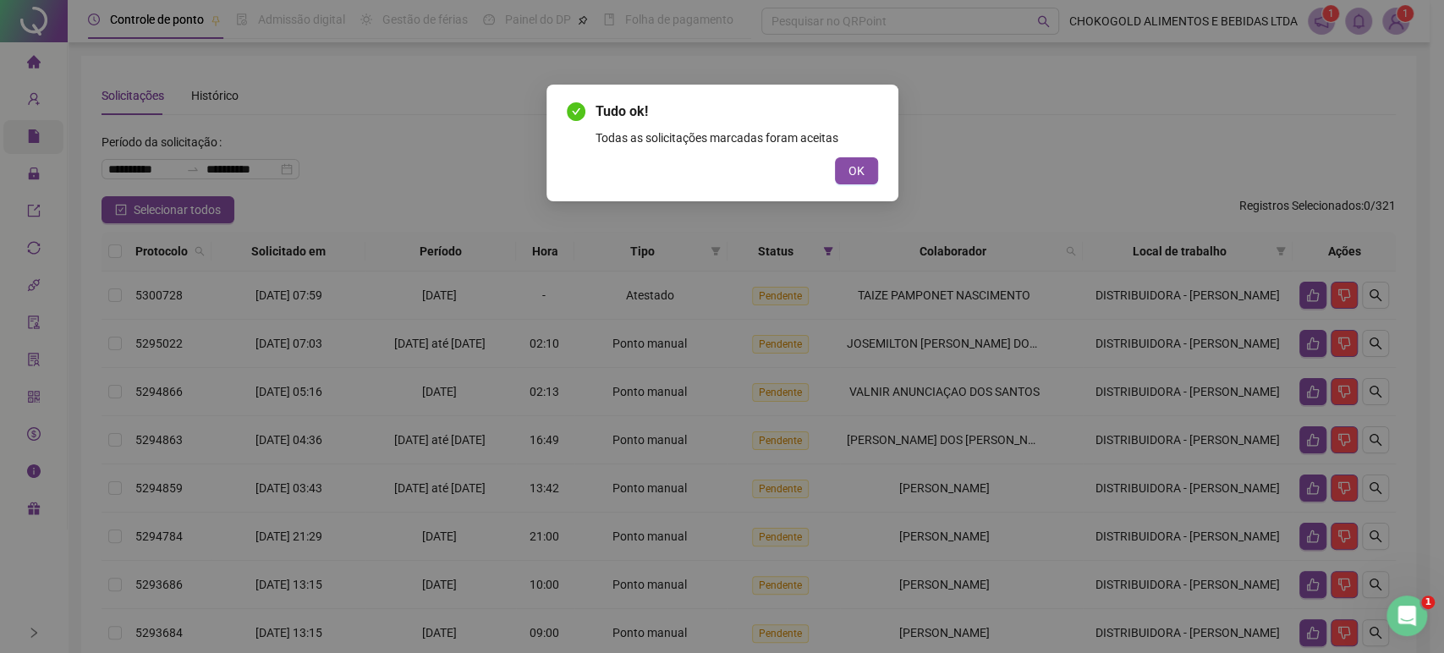
click at [868, 161] on button "OK" at bounding box center [856, 170] width 43 height 27
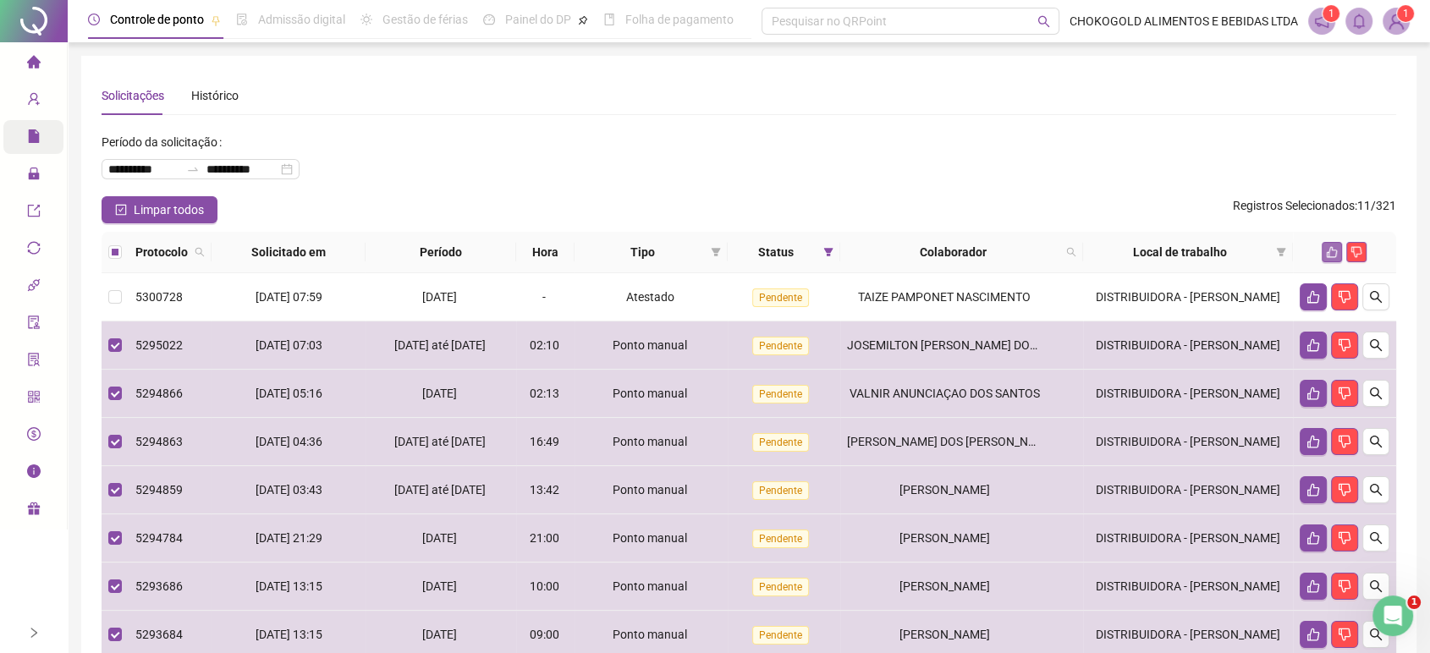
click at [1328, 249] on icon "like" at bounding box center [1332, 252] width 12 height 12
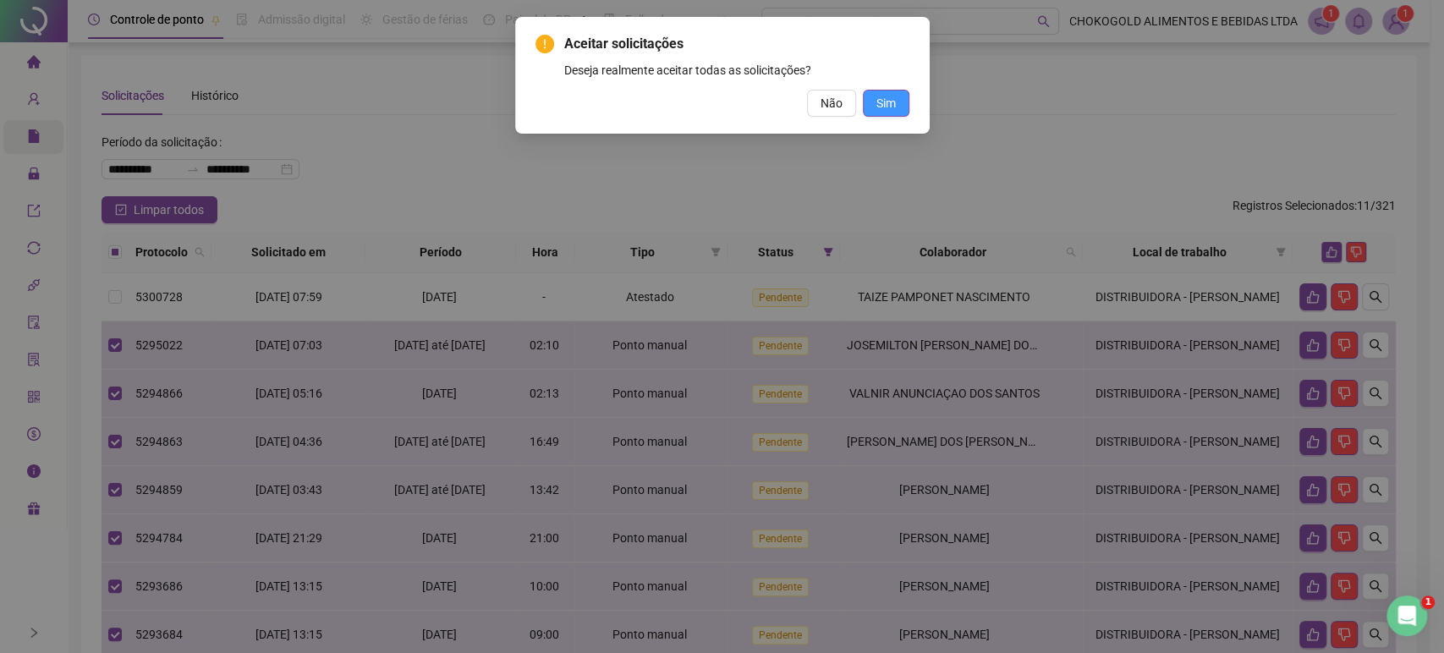
click at [894, 96] on span "Sim" at bounding box center [886, 103] width 19 height 19
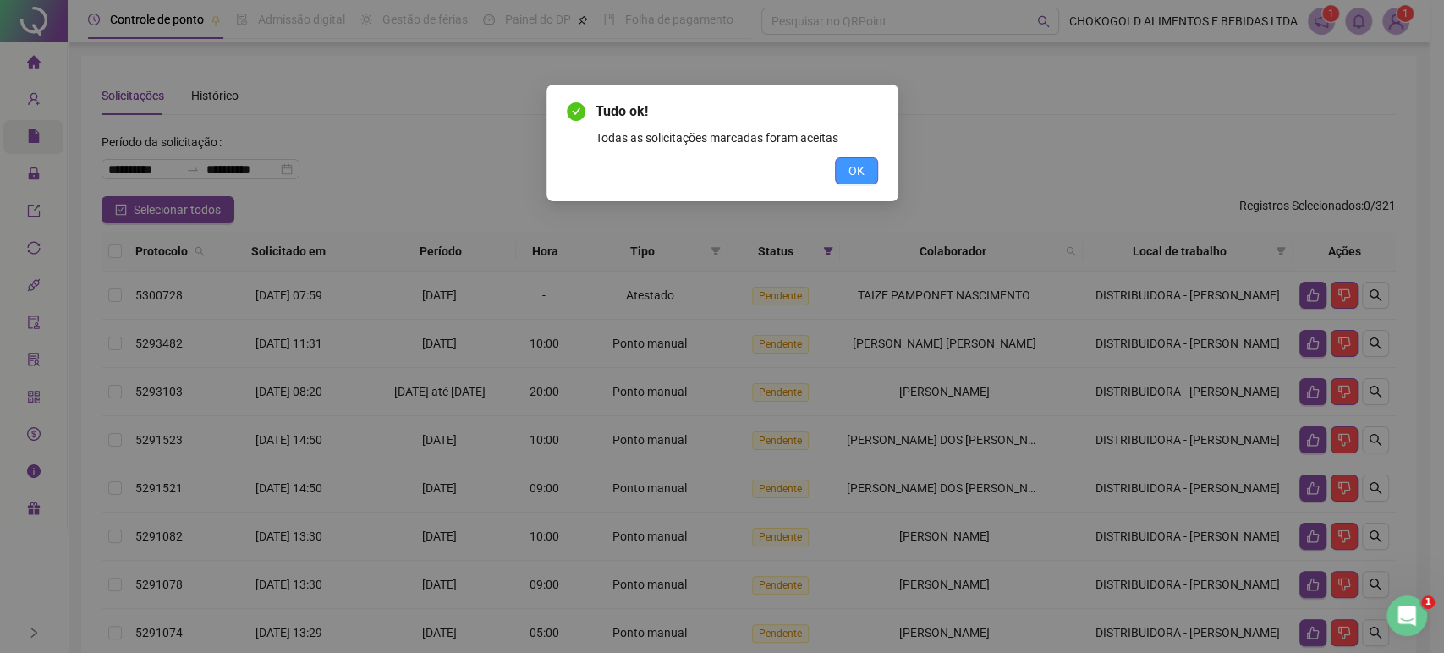
click at [859, 168] on span "OK" at bounding box center [857, 171] width 16 height 19
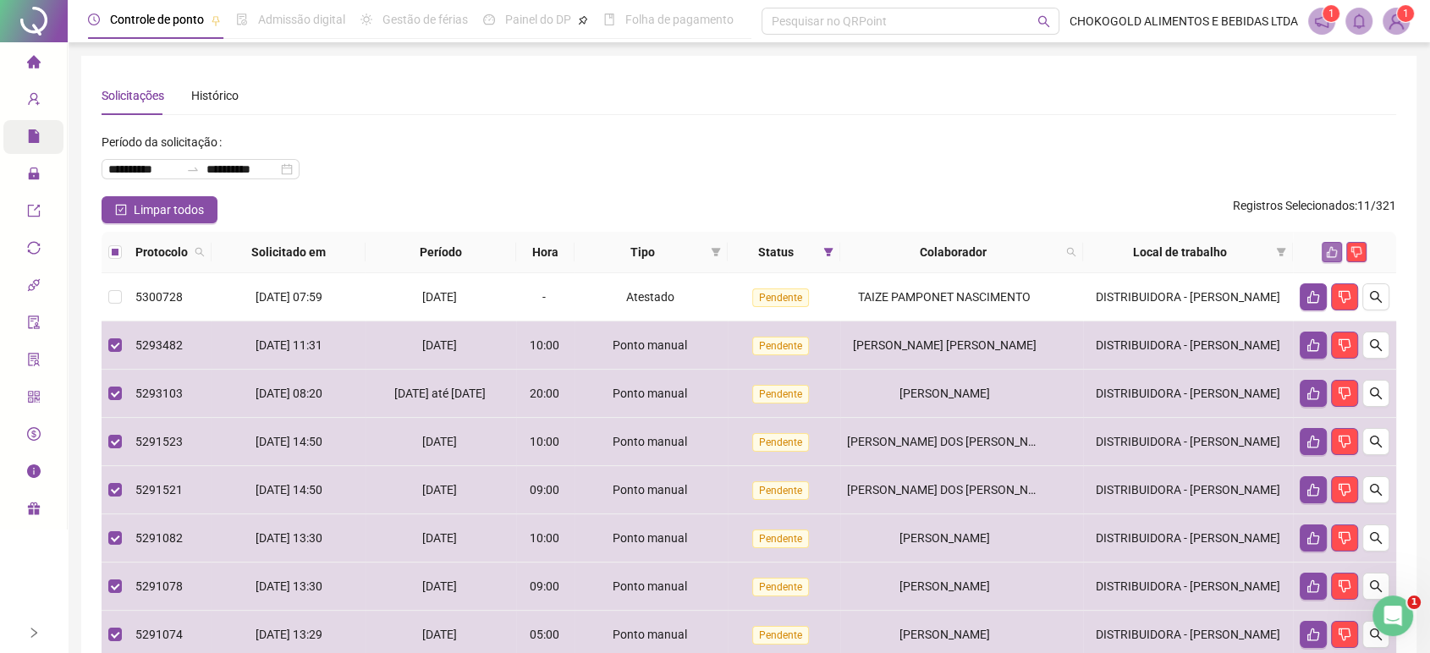
click at [1329, 254] on icon "like" at bounding box center [1332, 252] width 12 height 12
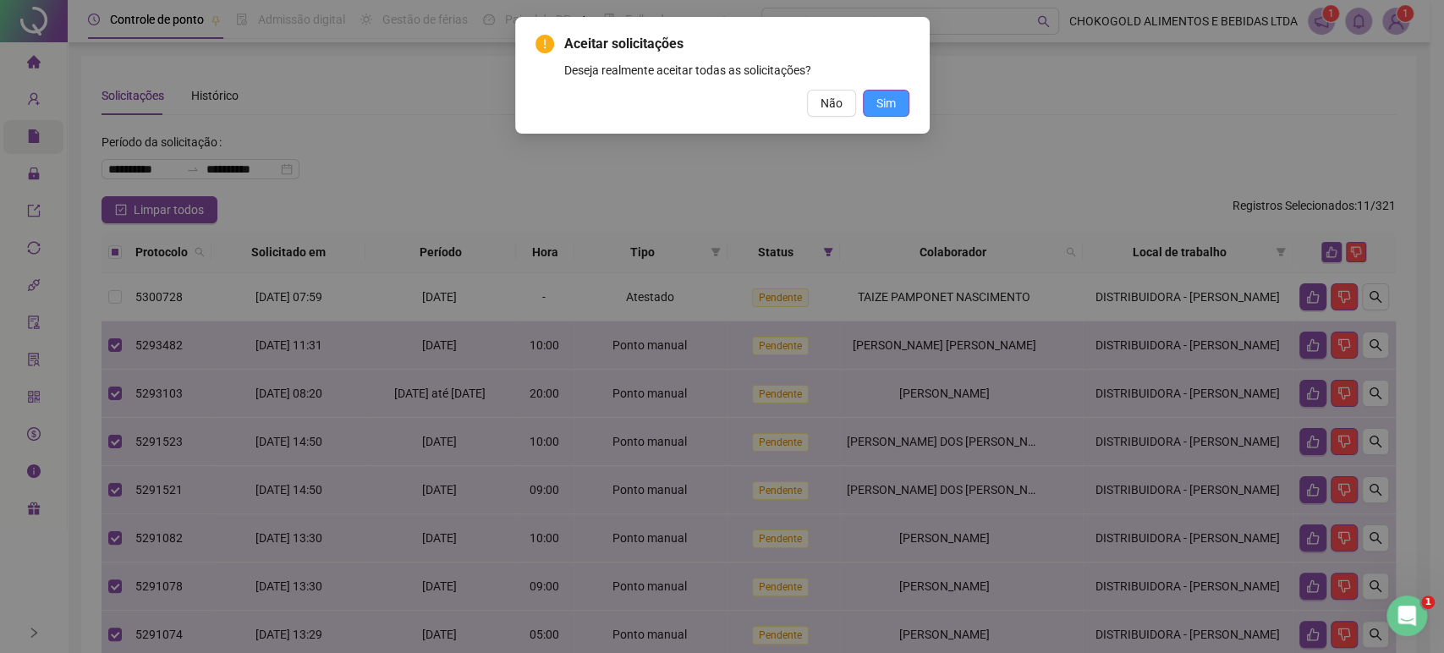
click at [900, 112] on button "Sim" at bounding box center [886, 103] width 47 height 27
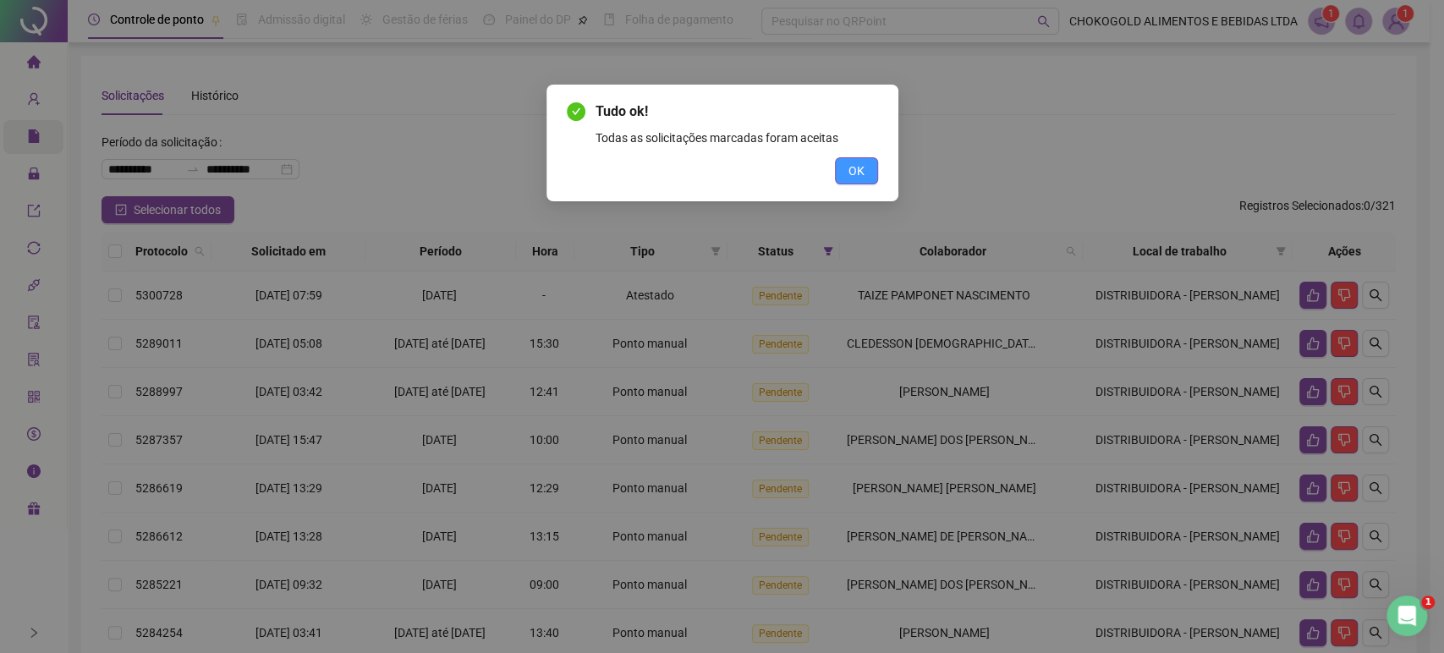
click at [866, 167] on button "OK" at bounding box center [856, 170] width 43 height 27
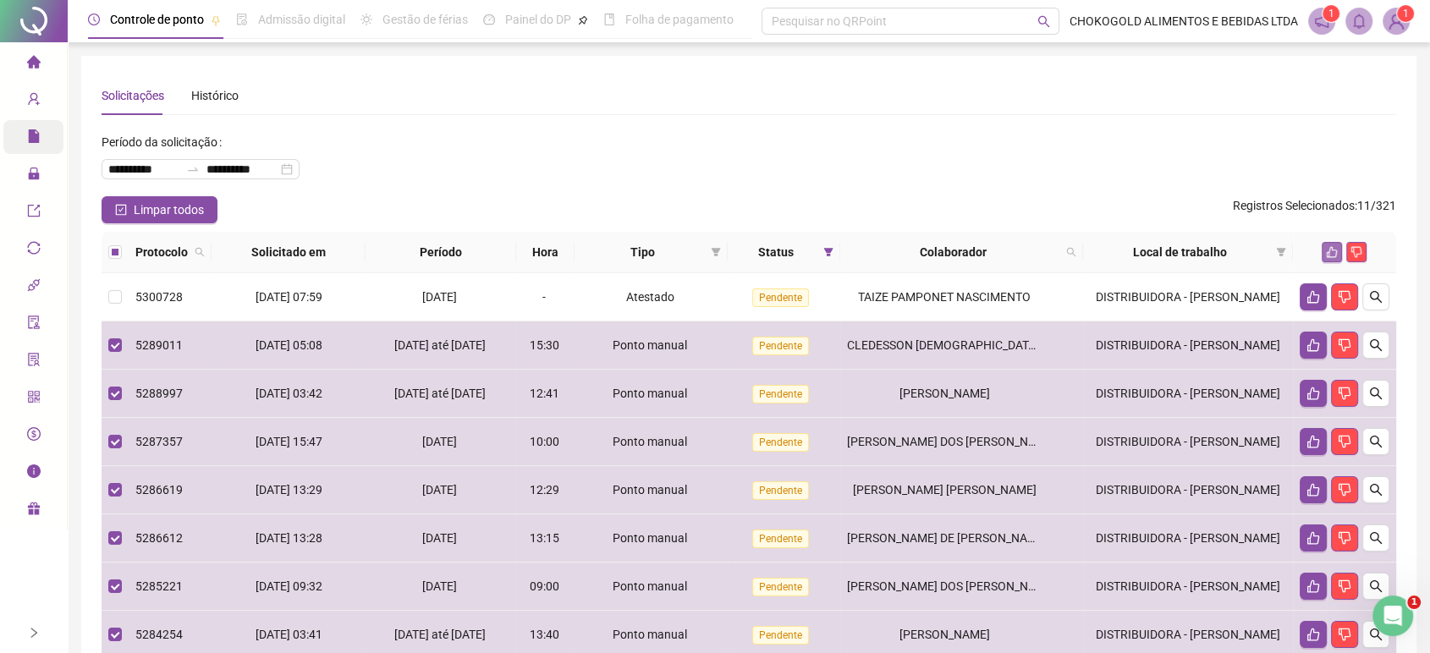
click at [1332, 247] on icon "like" at bounding box center [1332, 252] width 11 height 11
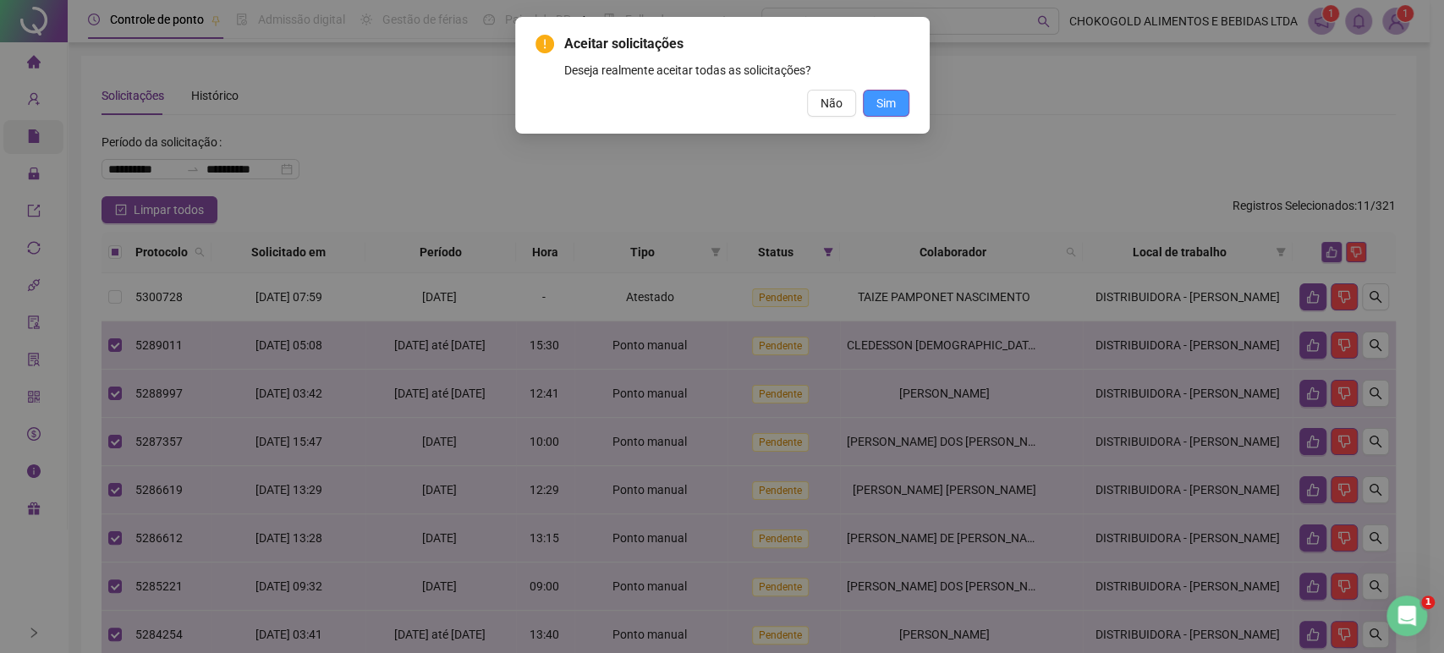
click at [887, 108] on span "Sim" at bounding box center [886, 103] width 19 height 19
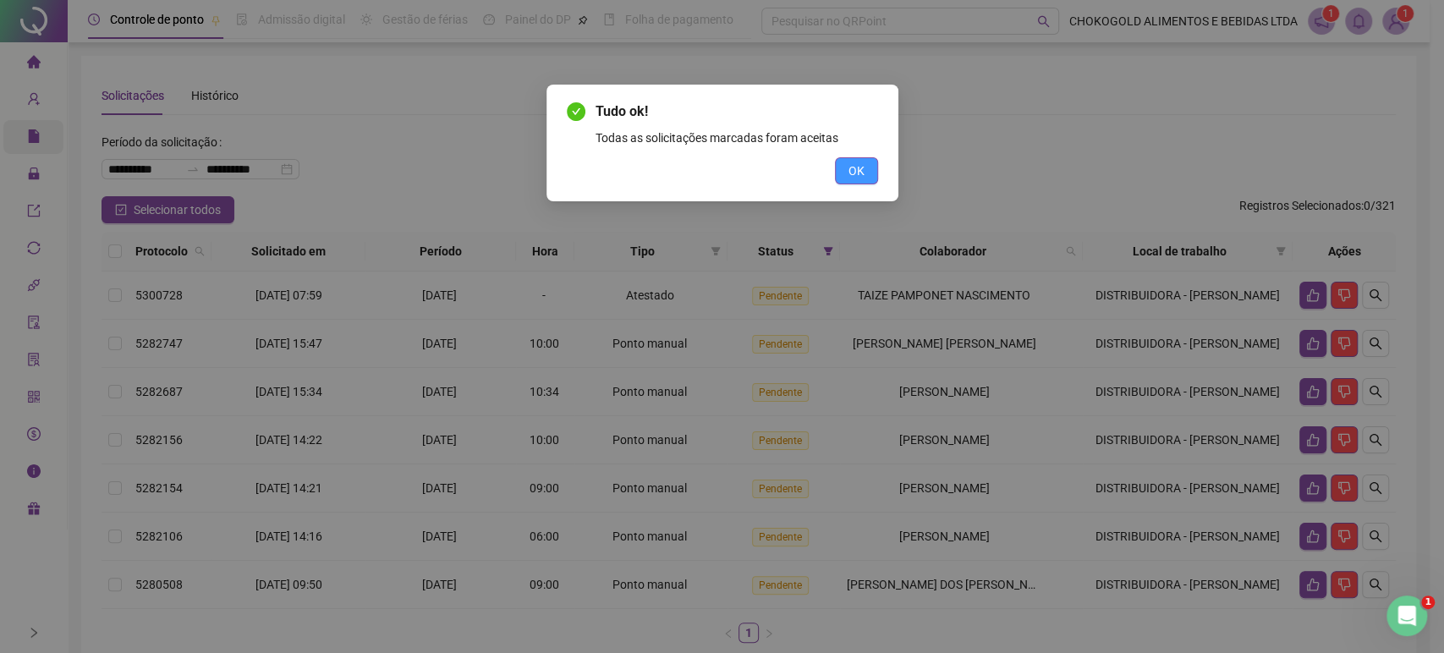
click at [844, 160] on button "OK" at bounding box center [856, 170] width 43 height 27
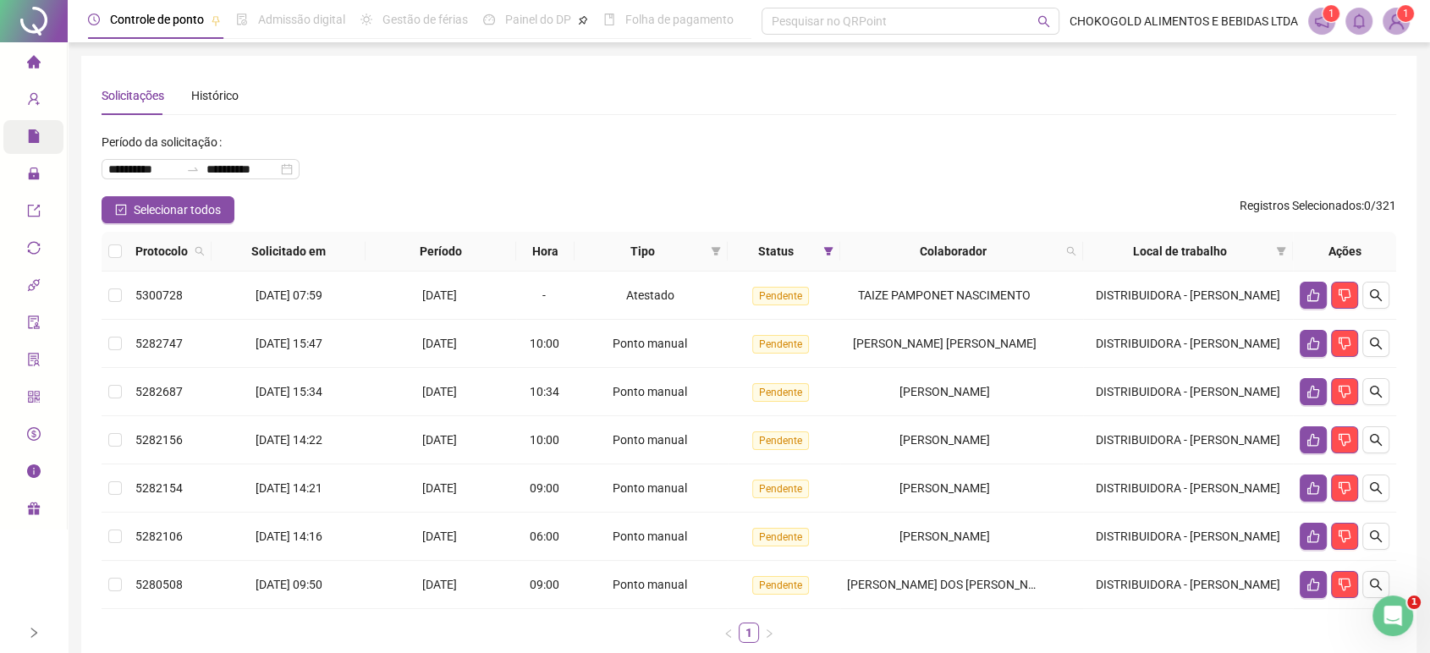
click at [107, 245] on th at bounding box center [115, 252] width 27 height 40
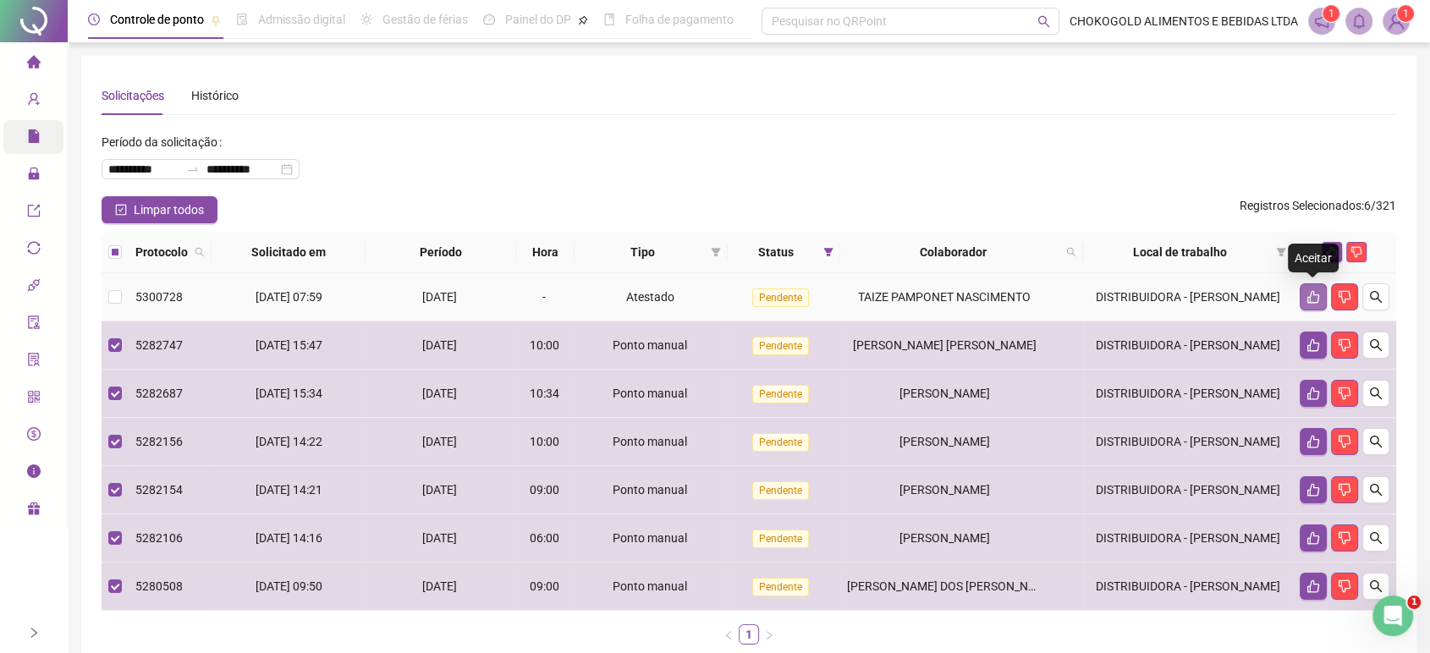
click at [1307, 300] on icon "like" at bounding box center [1313, 297] width 12 height 13
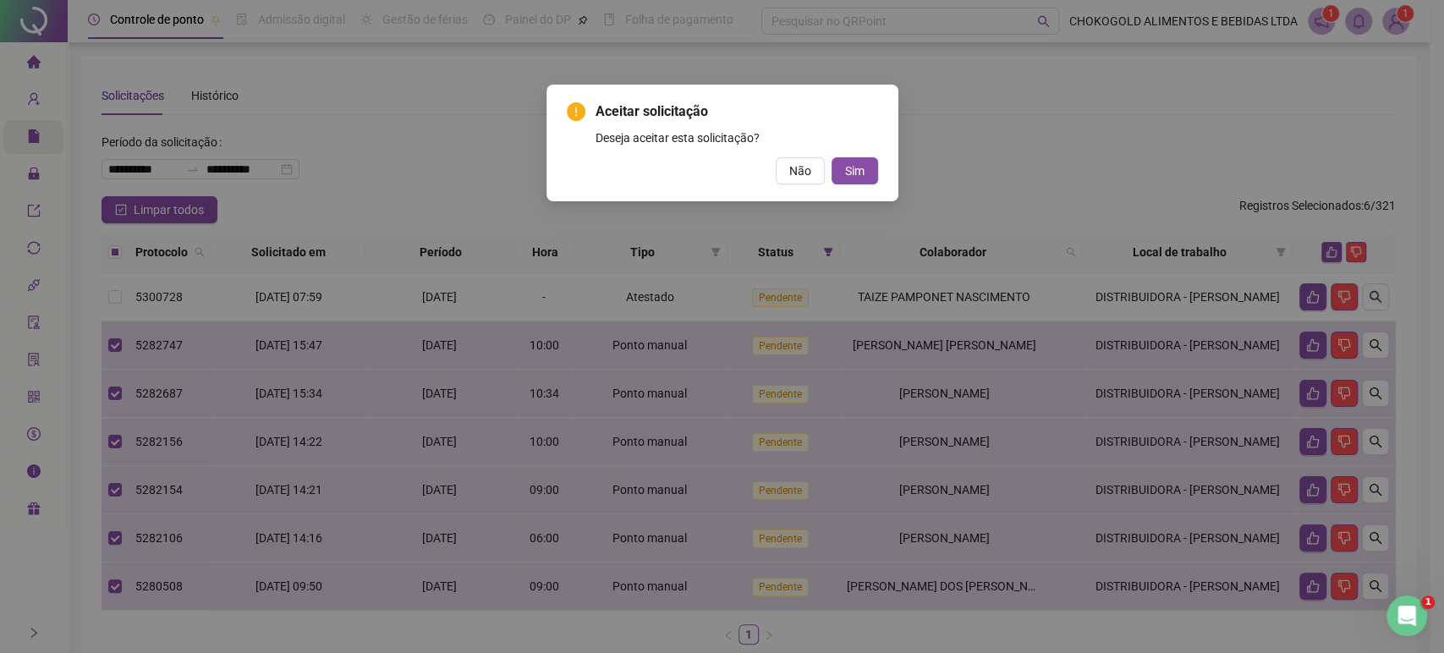
click at [846, 186] on div "Aceitar solicitação Deseja aceitar esta solicitação? Não Sim" at bounding box center [723, 143] width 352 height 117
click at [850, 181] on button "Sim" at bounding box center [855, 170] width 47 height 27
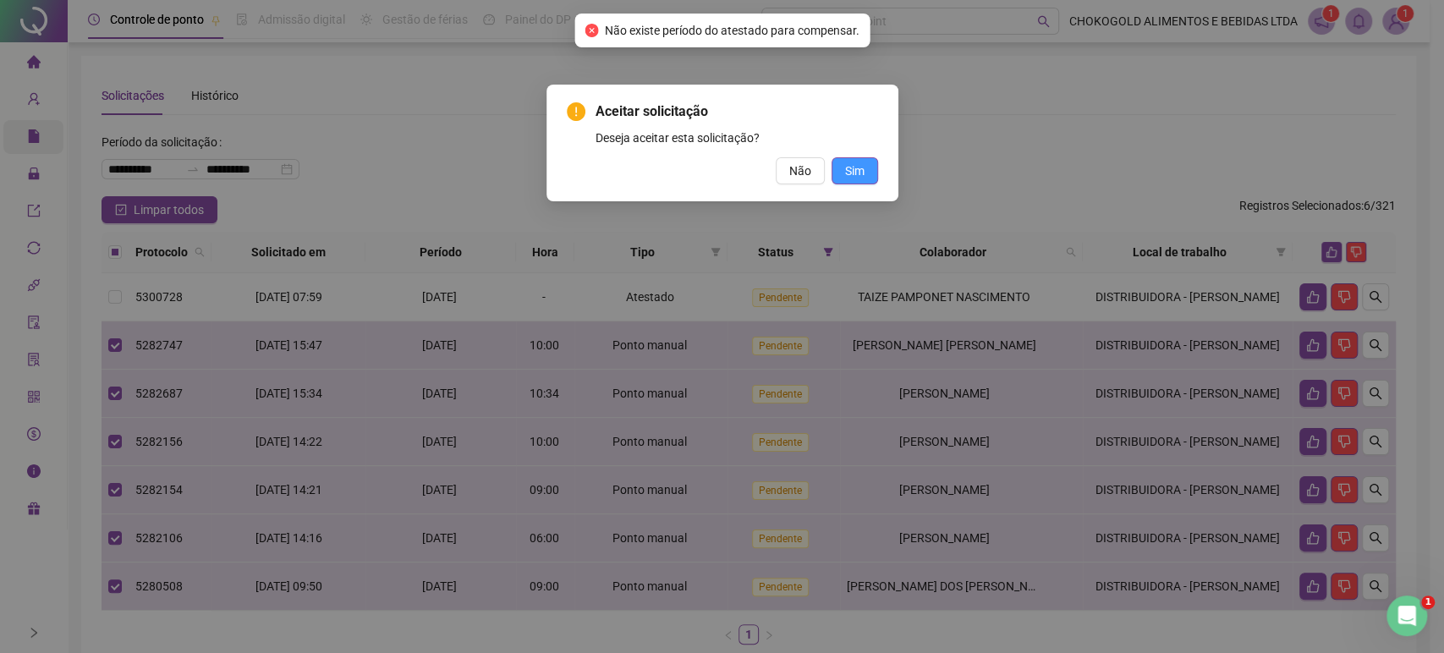
click at [870, 173] on button "Sim" at bounding box center [855, 170] width 47 height 27
click at [813, 171] on button "Não" at bounding box center [800, 170] width 49 height 27
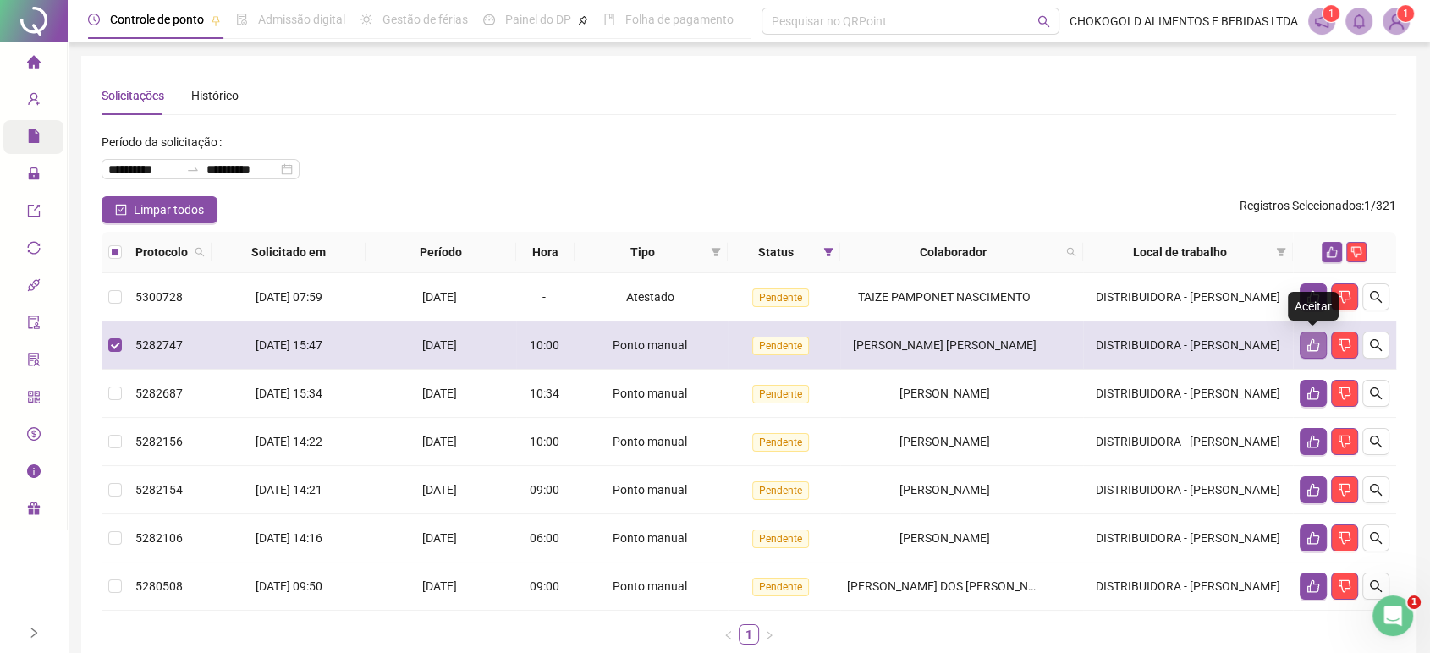
click at [1313, 345] on icon "like" at bounding box center [1314, 345] width 14 height 14
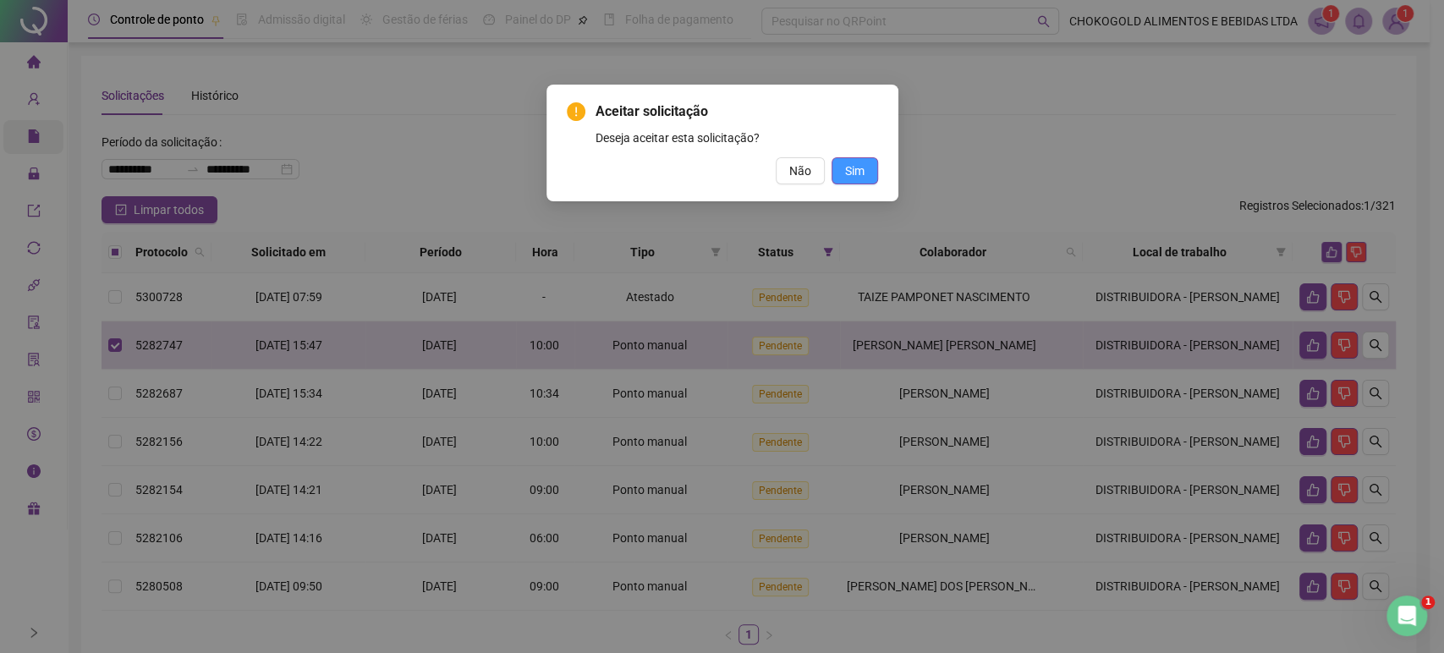
click at [858, 173] on span "Sim" at bounding box center [854, 171] width 19 height 19
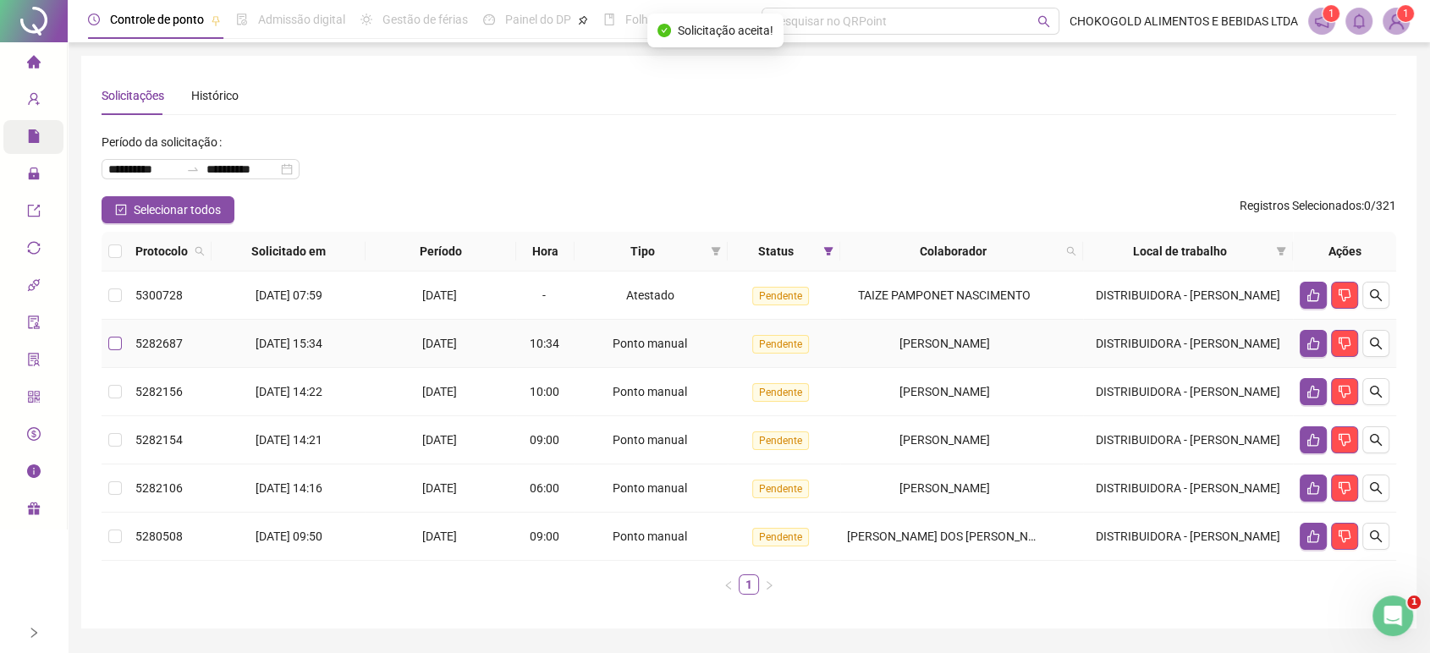
click at [115, 335] on label at bounding box center [115, 343] width 14 height 19
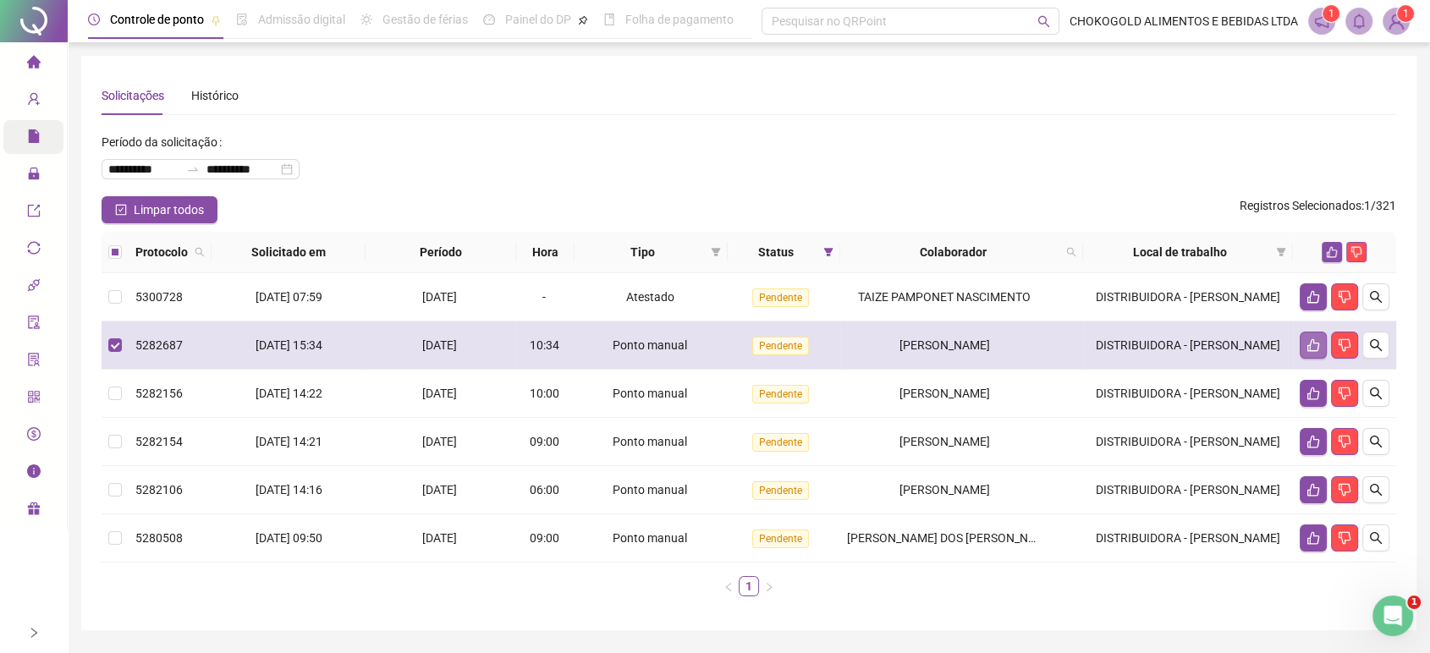
click at [1314, 346] on icon "like" at bounding box center [1314, 345] width 14 height 14
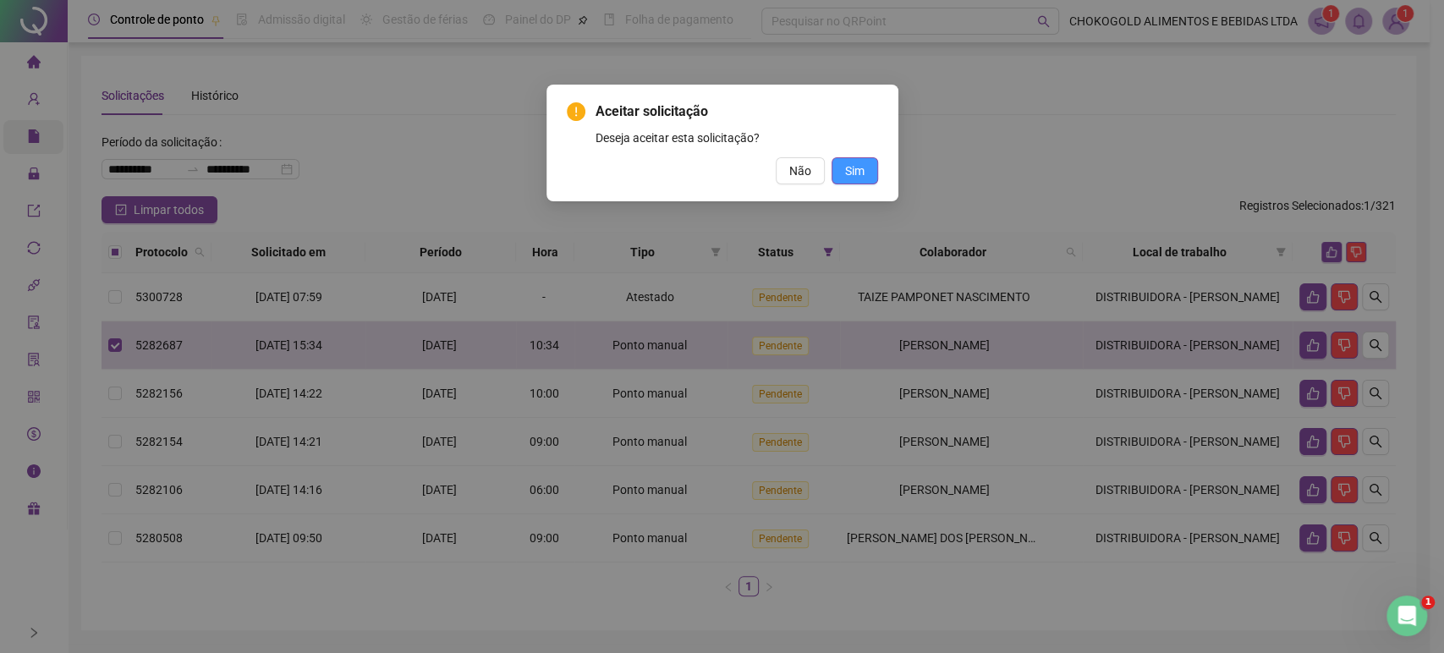
click at [844, 168] on button "Sim" at bounding box center [855, 170] width 47 height 27
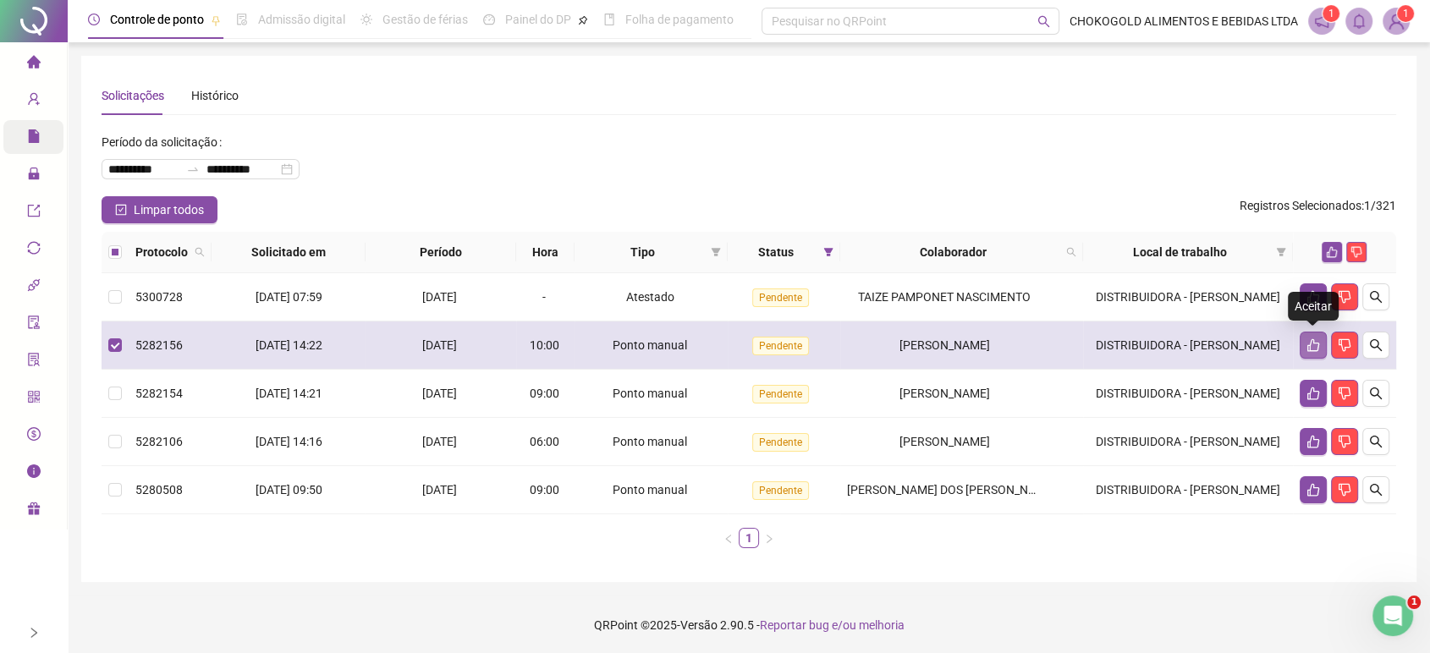
click at [1315, 337] on button "button" at bounding box center [1313, 345] width 27 height 27
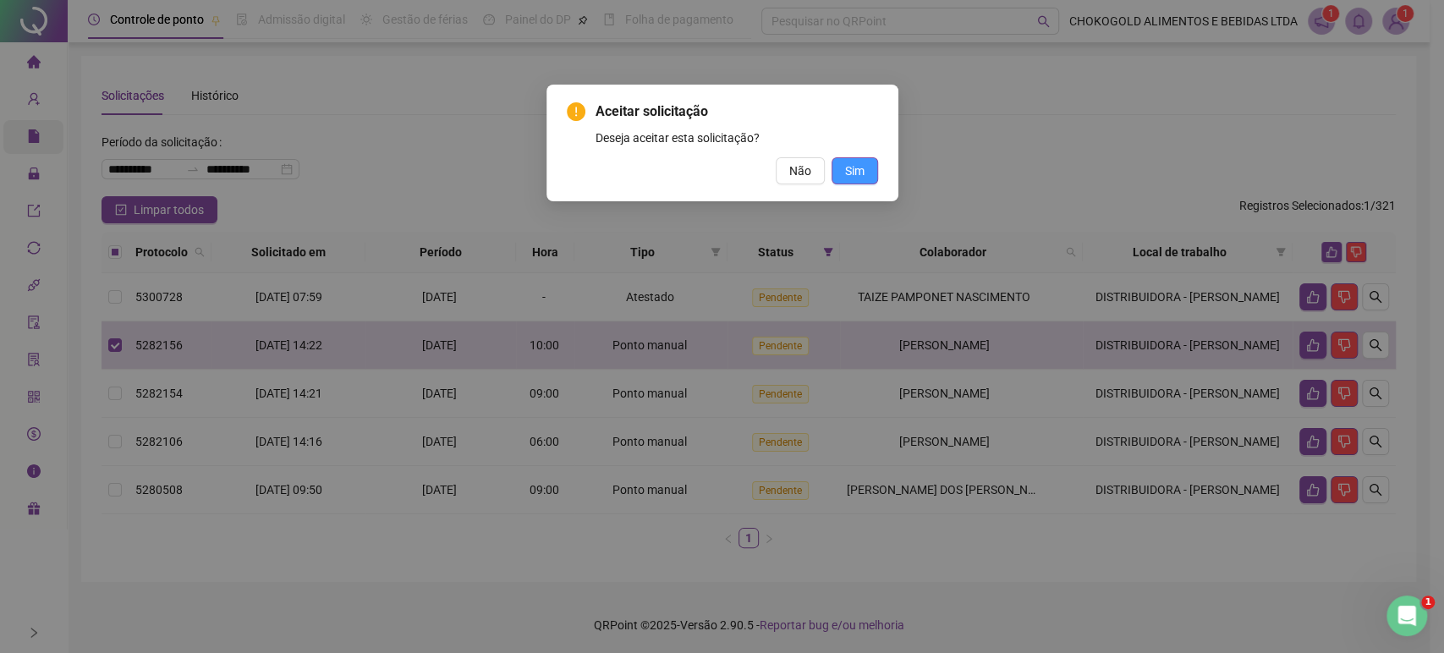
click at [863, 168] on span "Sim" at bounding box center [854, 171] width 19 height 19
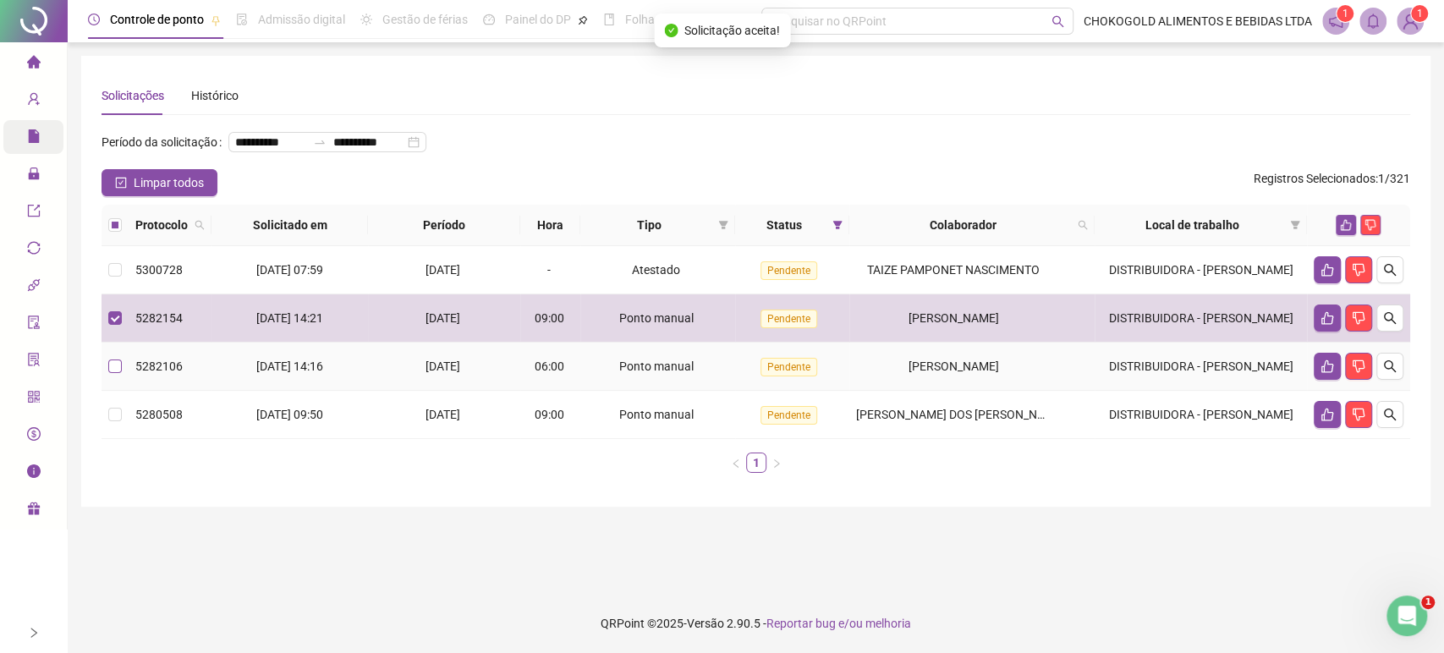
click at [115, 376] on label at bounding box center [115, 366] width 14 height 19
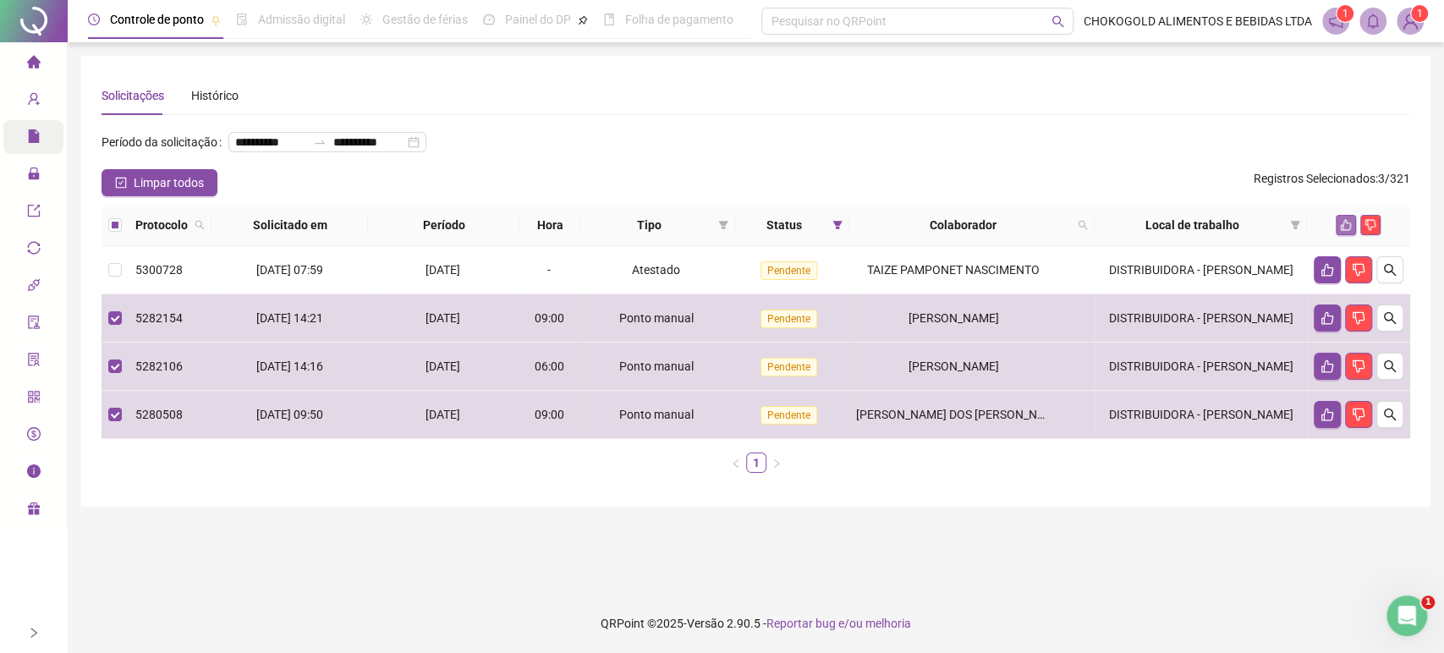
click at [1346, 231] on icon "like" at bounding box center [1346, 225] width 11 height 11
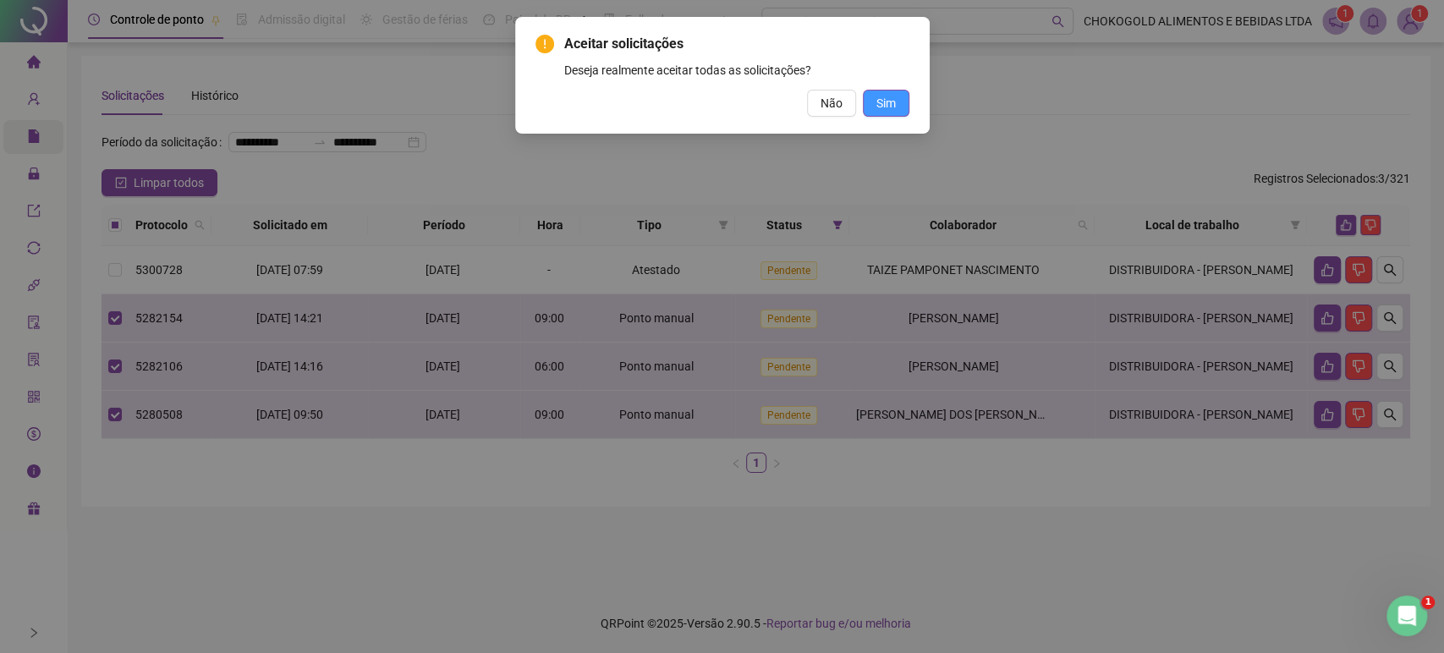
click at [902, 108] on button "Sim" at bounding box center [886, 103] width 47 height 27
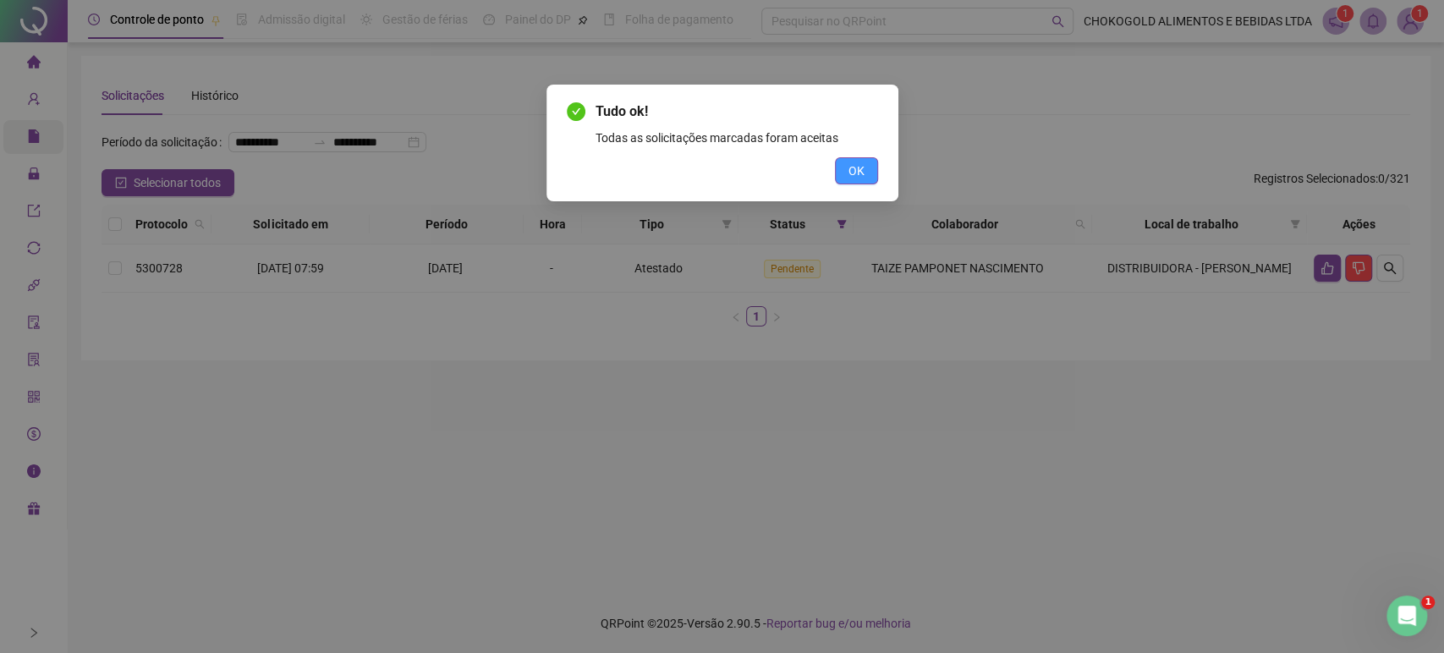
click at [853, 174] on span "OK" at bounding box center [857, 171] width 16 height 19
